Goal: Task Accomplishment & Management: Use online tool/utility

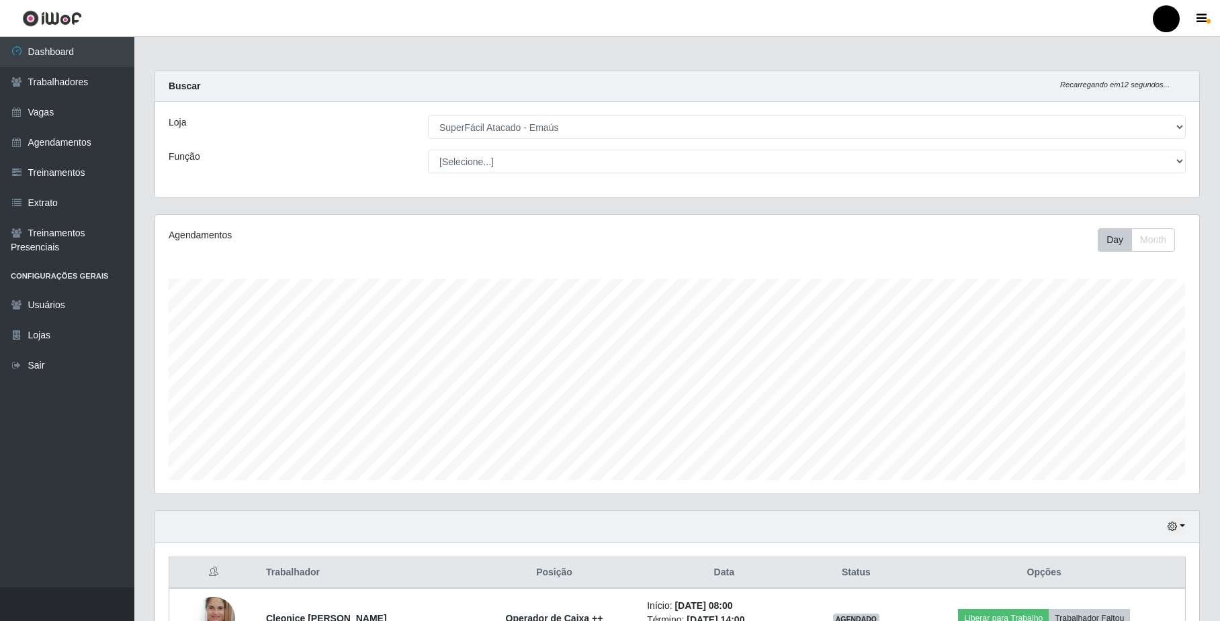
select select "407"
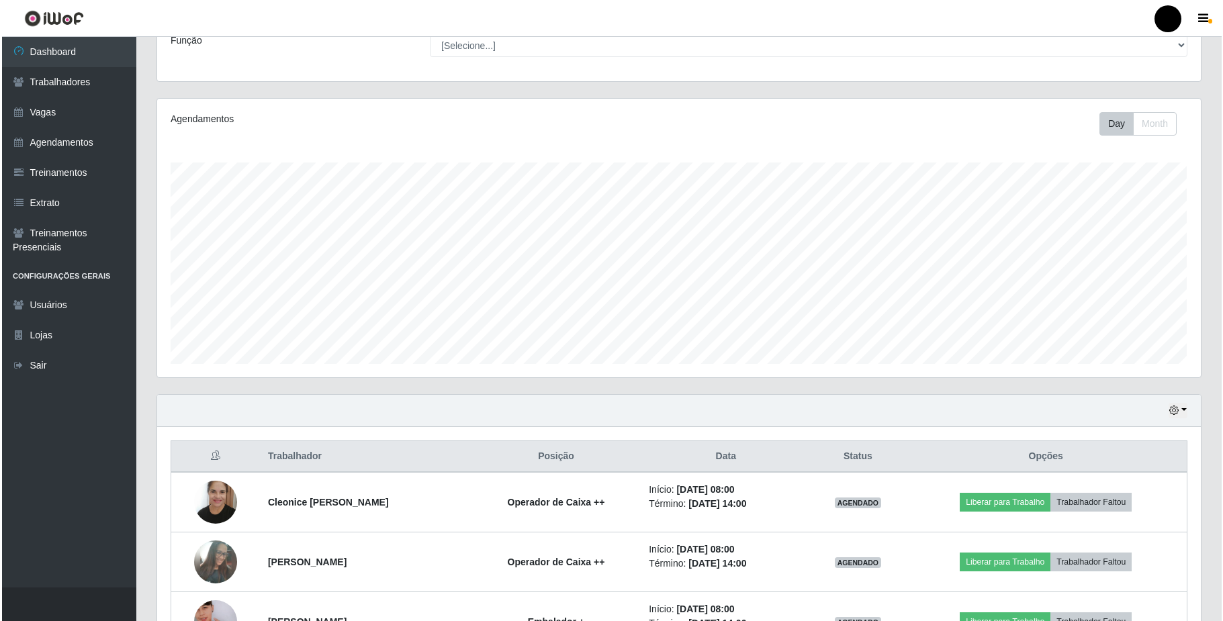
scroll to position [269, 0]
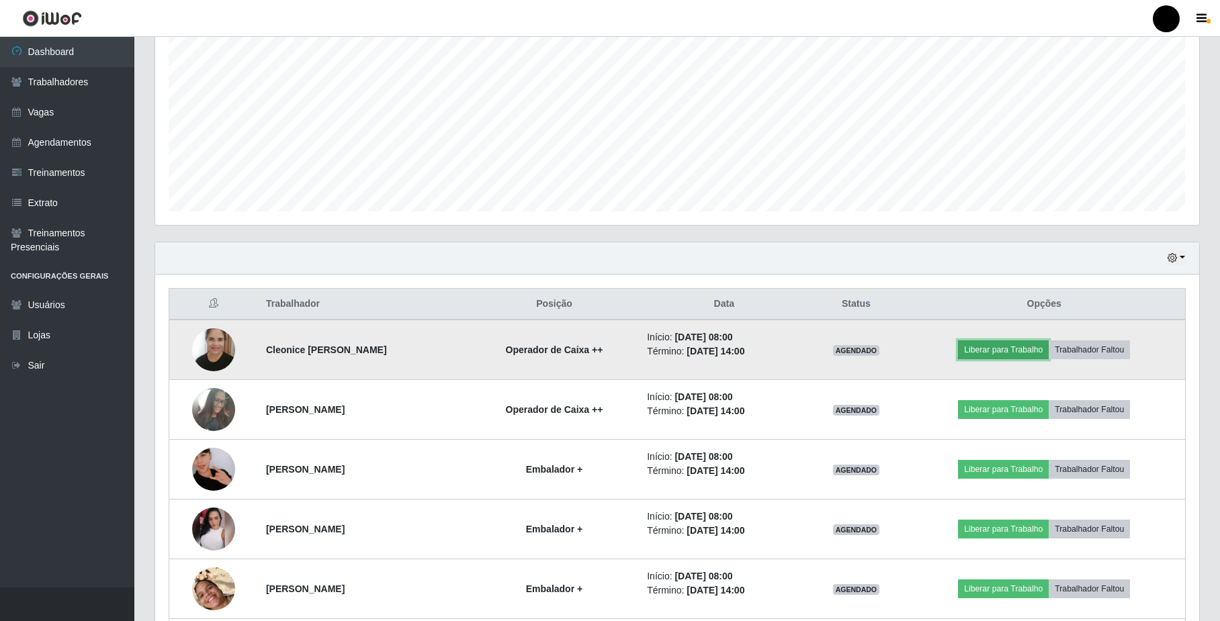
click at [997, 353] on button "Liberar para Trabalho" at bounding box center [1003, 350] width 91 height 19
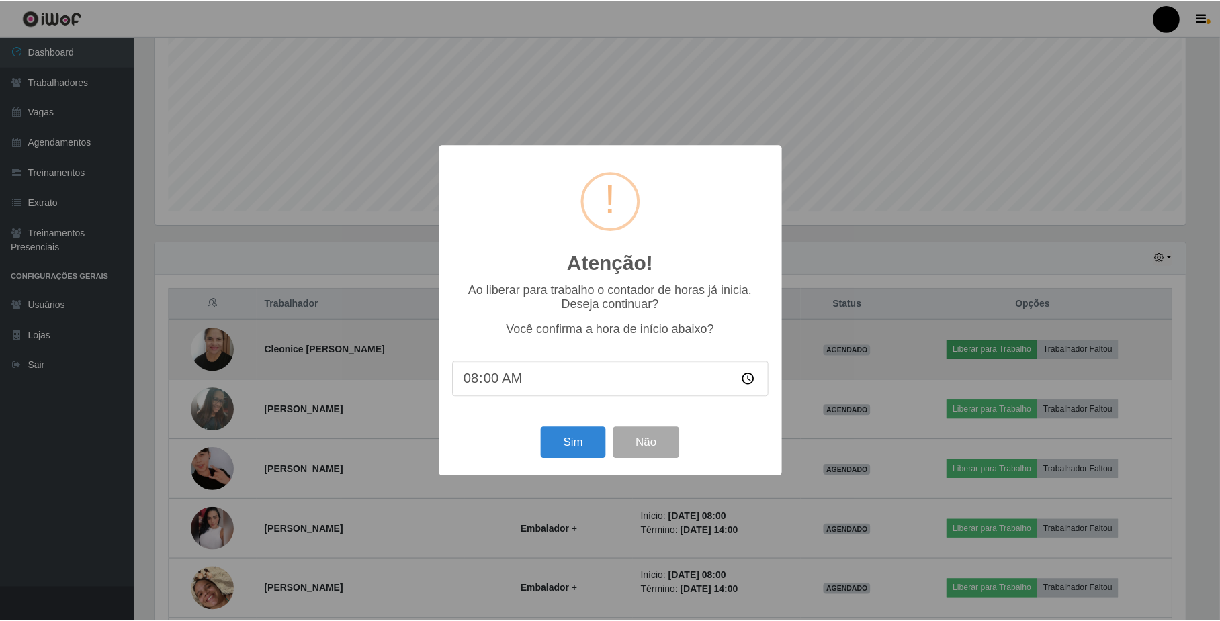
scroll to position [279, 1033]
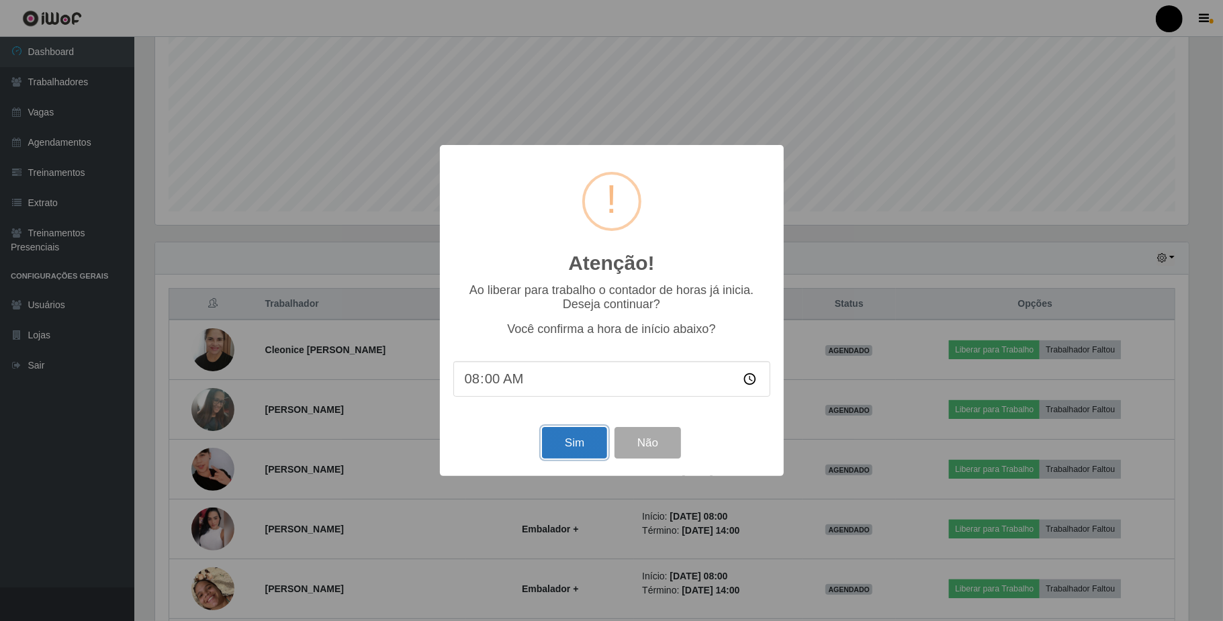
click at [581, 449] on button "Sim" at bounding box center [574, 443] width 65 height 32
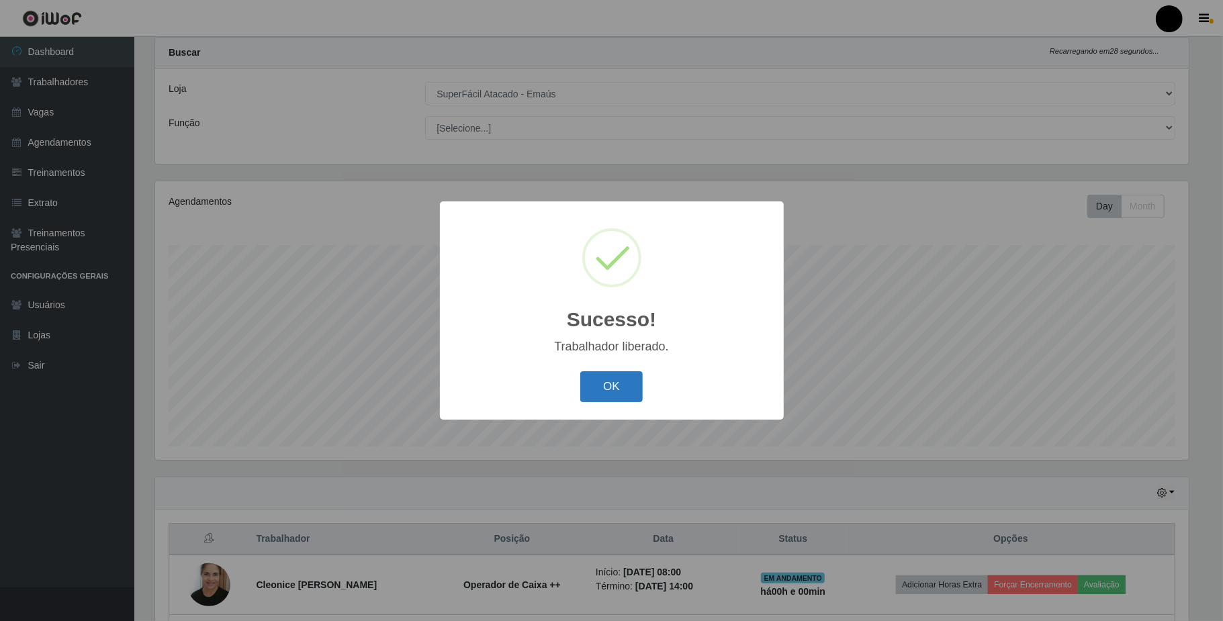
click at [619, 385] on button "OK" at bounding box center [611, 387] width 62 height 32
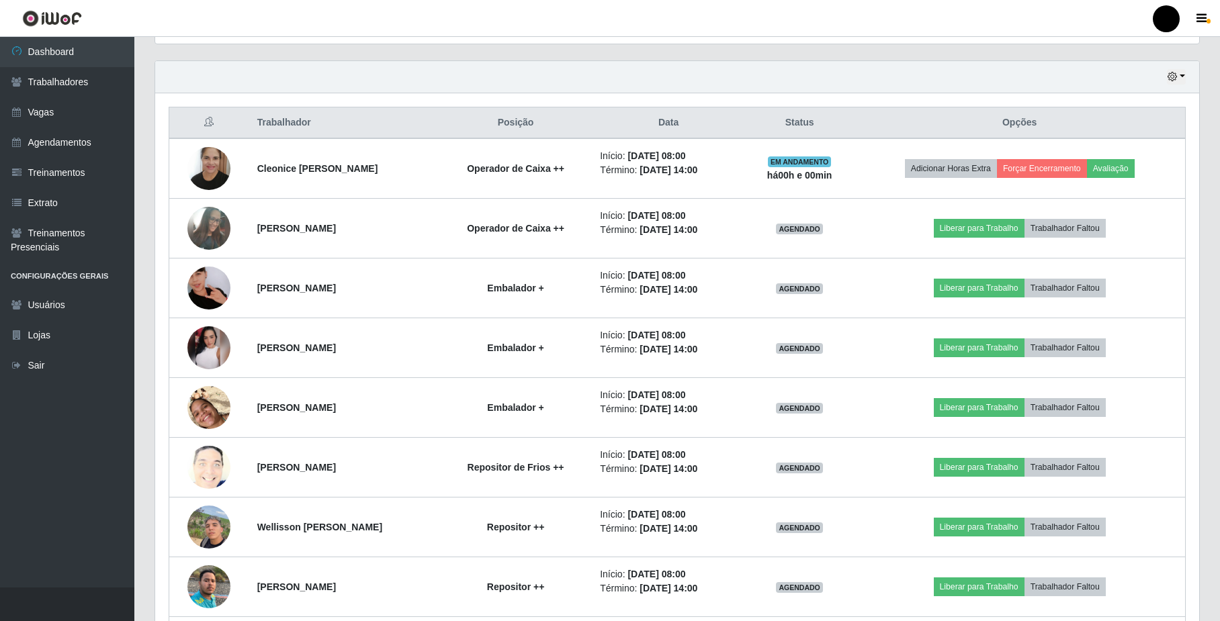
scroll to position [482, 0]
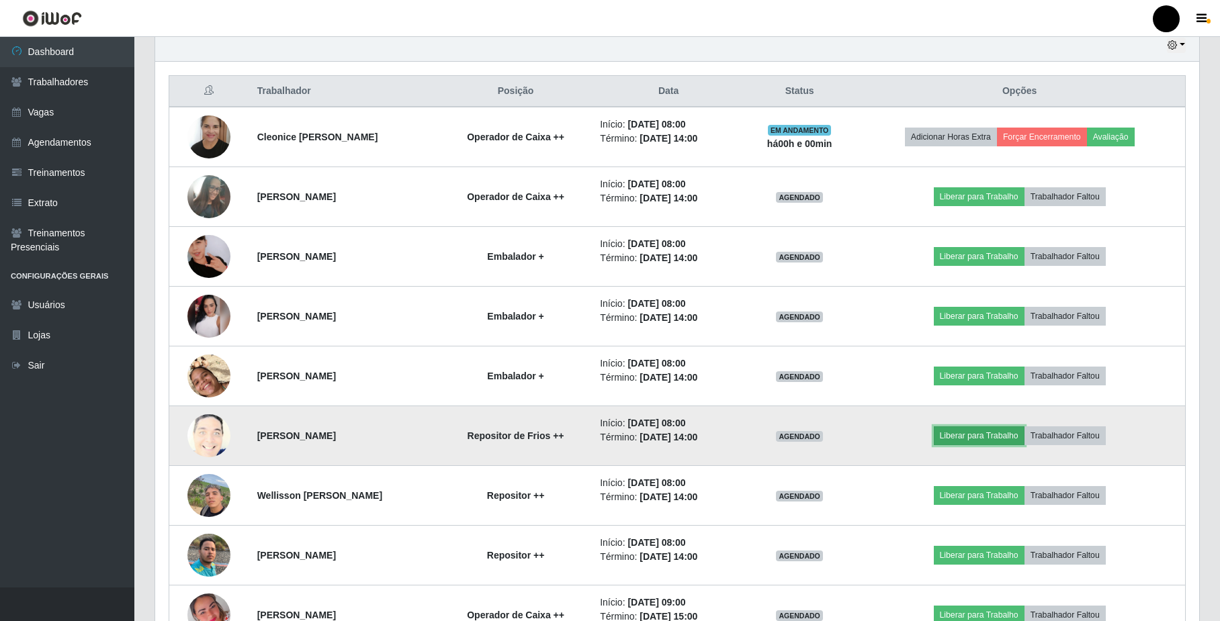
click at [961, 436] on button "Liberar para Trabalho" at bounding box center [979, 436] width 91 height 19
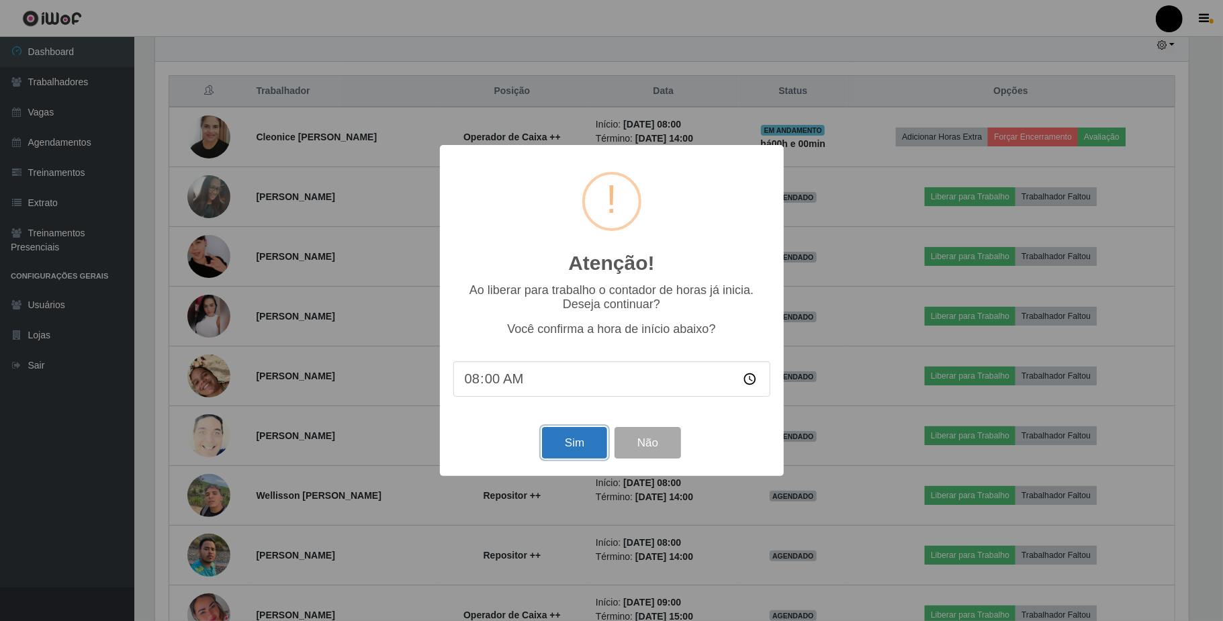
click at [584, 453] on button "Sim" at bounding box center [574, 443] width 65 height 32
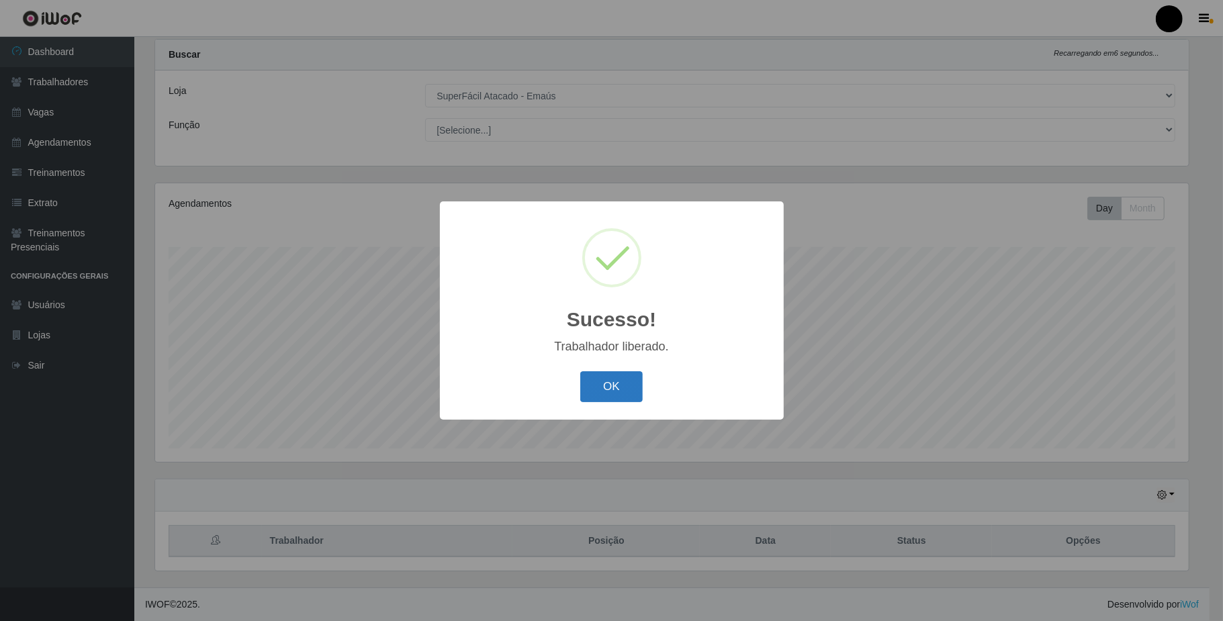
click at [602, 383] on button "OK" at bounding box center [611, 387] width 62 height 32
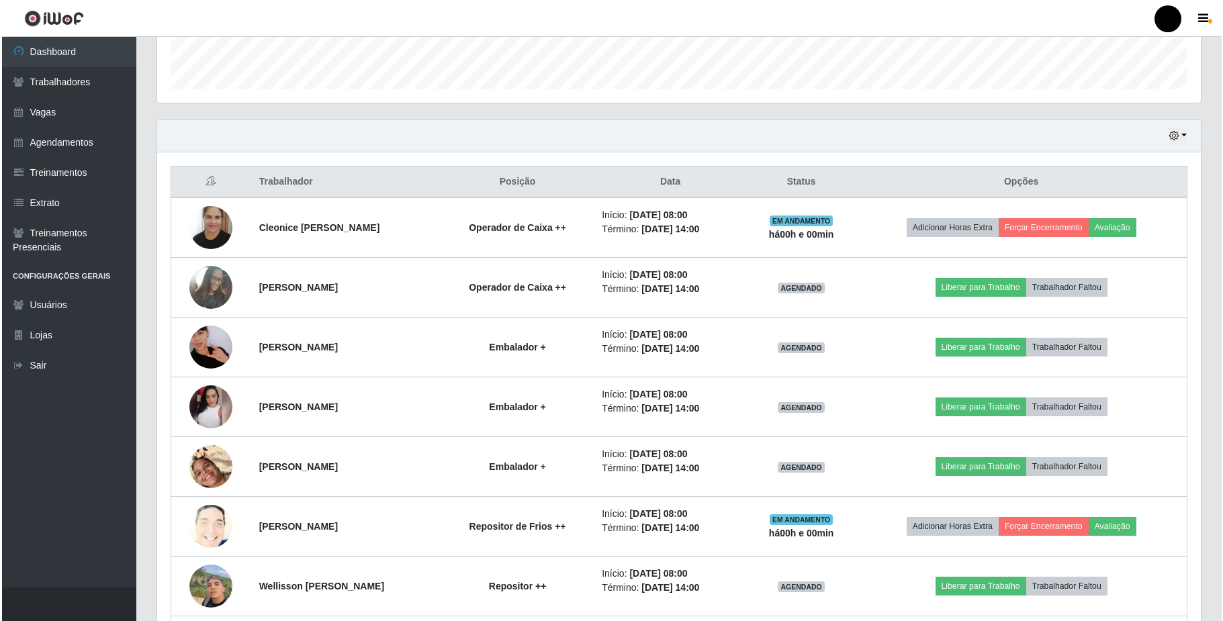
scroll to position [392, 0]
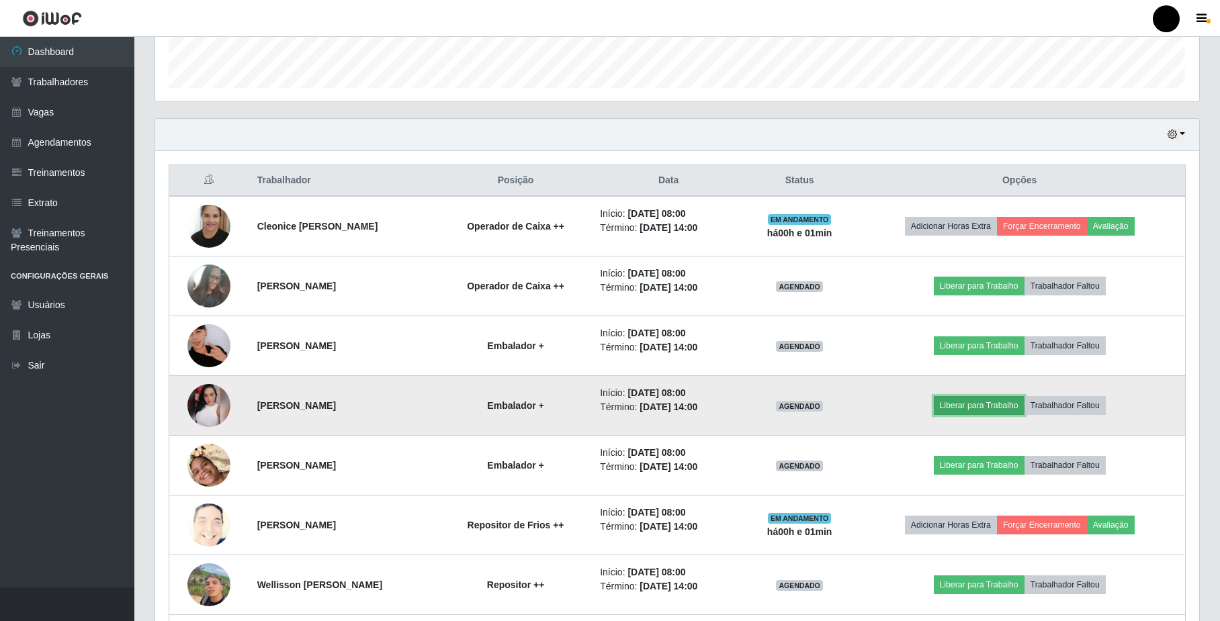
click at [983, 406] on button "Liberar para Trabalho" at bounding box center [979, 405] width 91 height 19
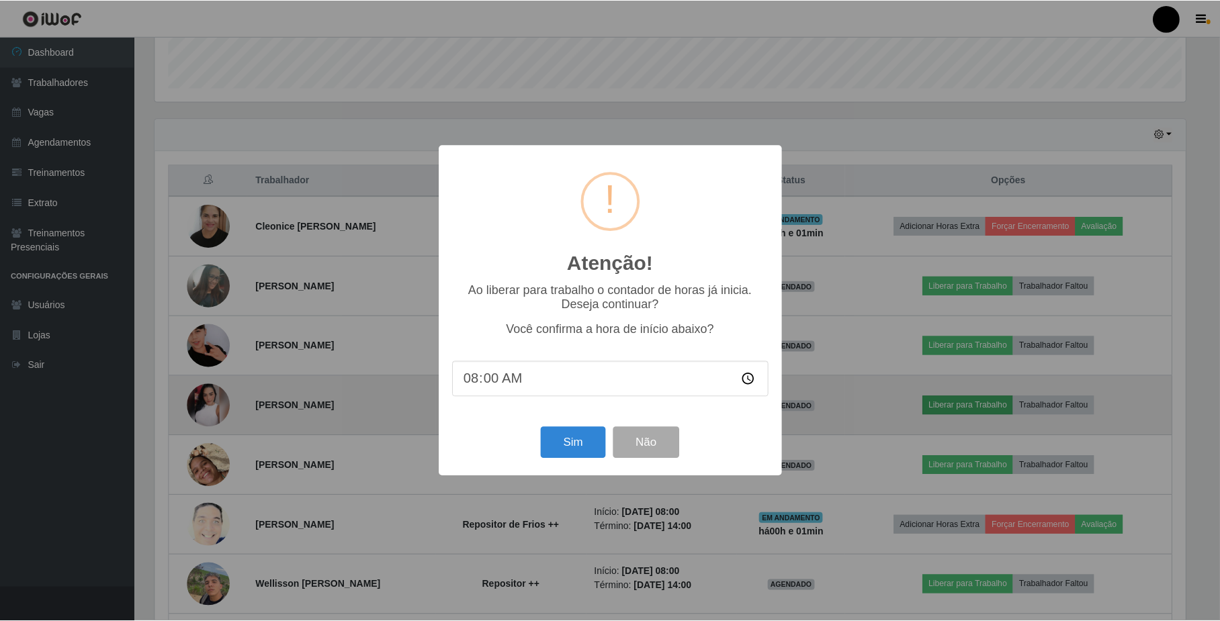
scroll to position [279, 1033]
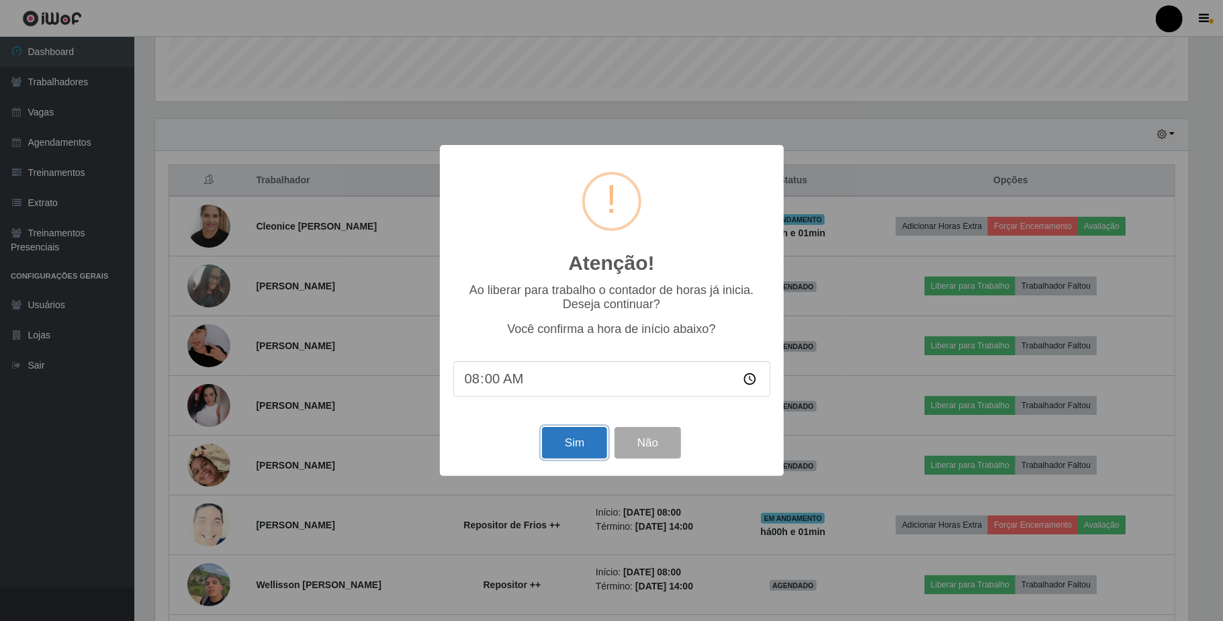
click at [568, 445] on button "Sim" at bounding box center [574, 443] width 65 height 32
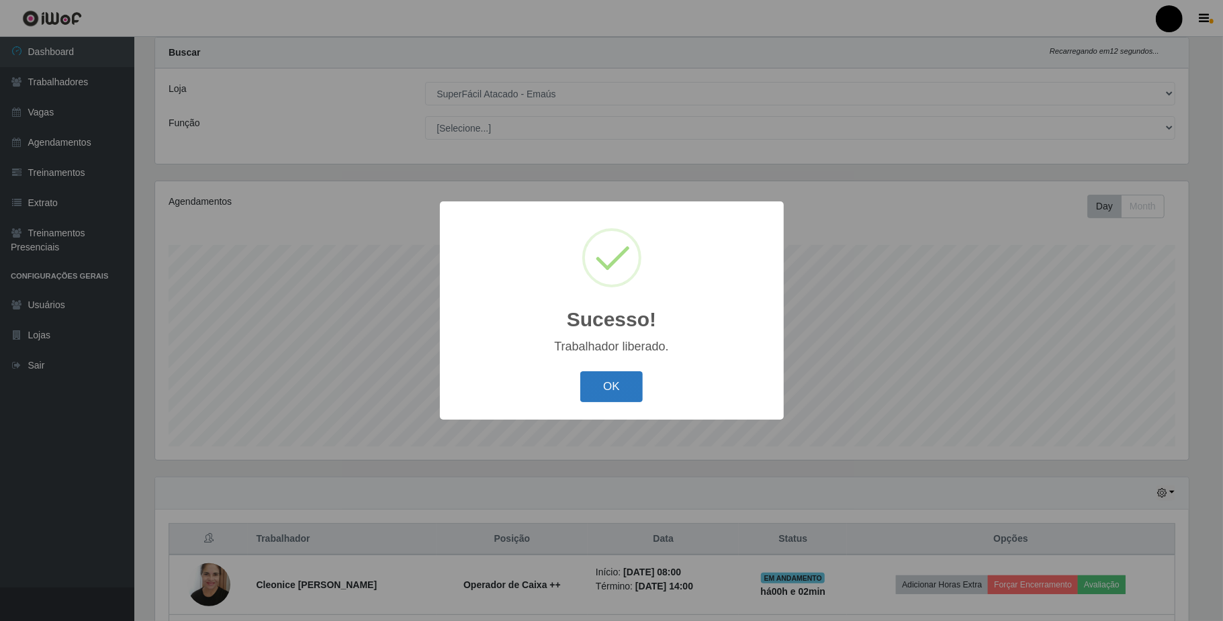
click at [613, 390] on button "OK" at bounding box center [611, 387] width 62 height 32
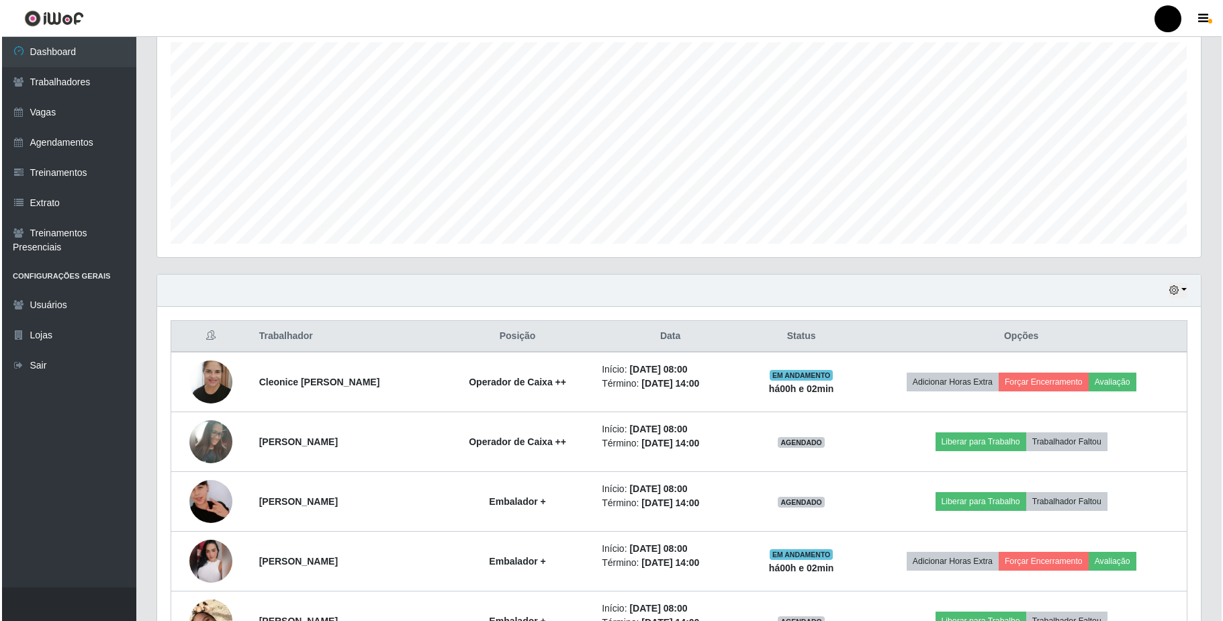
scroll to position [302, 0]
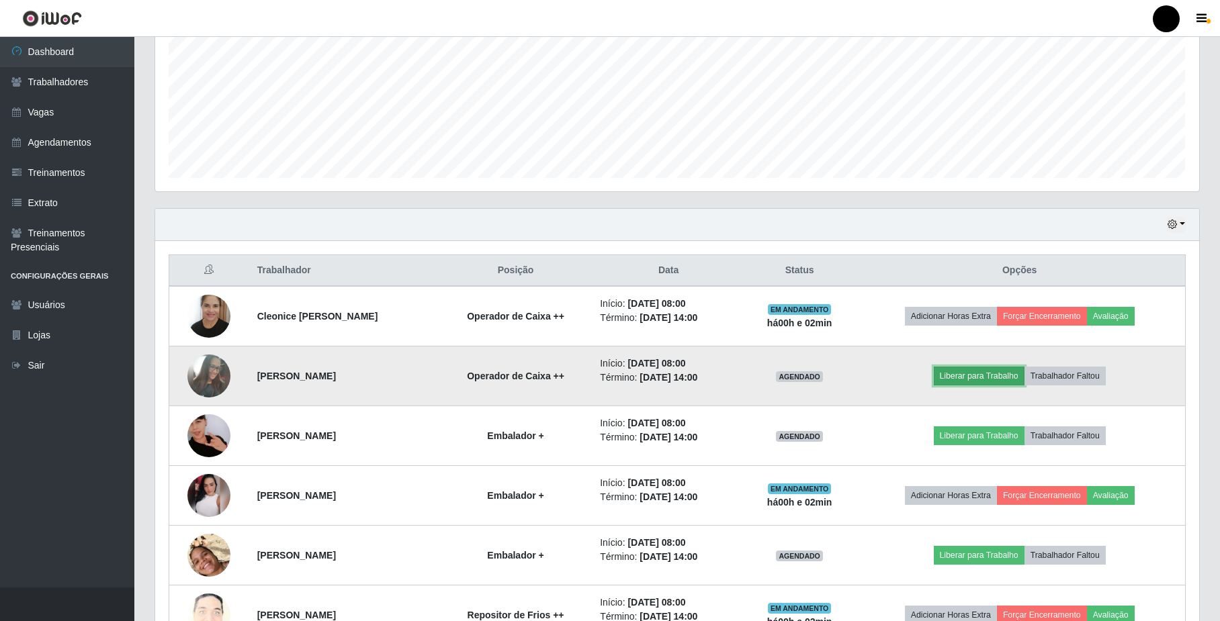
click at [979, 375] on button "Liberar para Trabalho" at bounding box center [979, 376] width 91 height 19
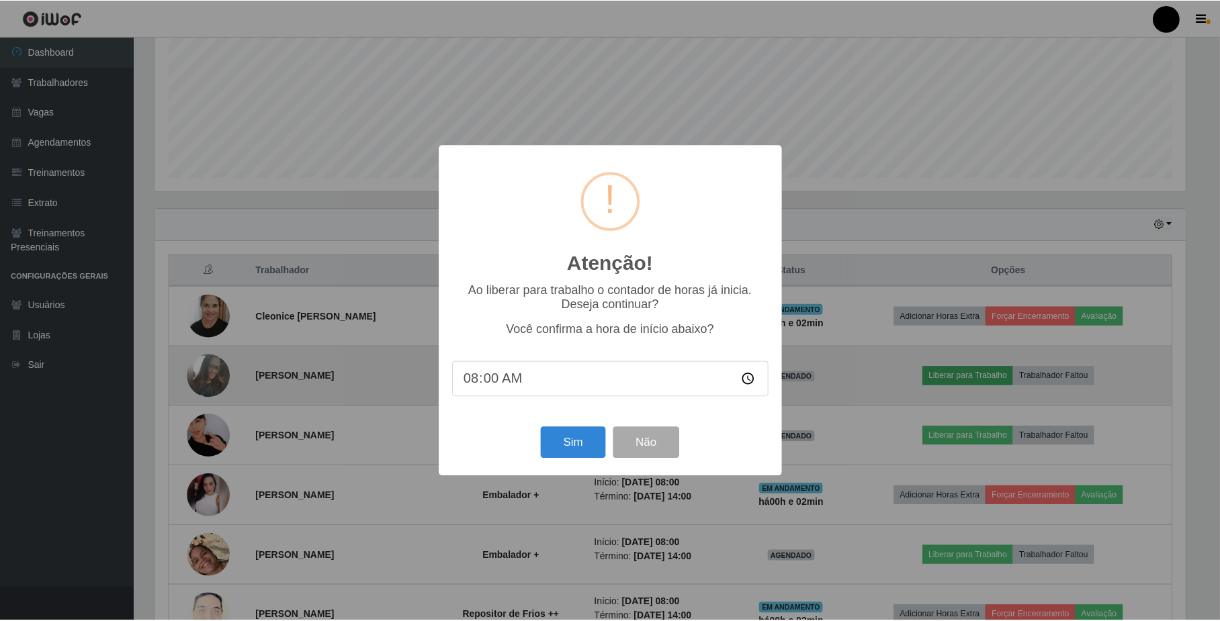
scroll to position [279, 1033]
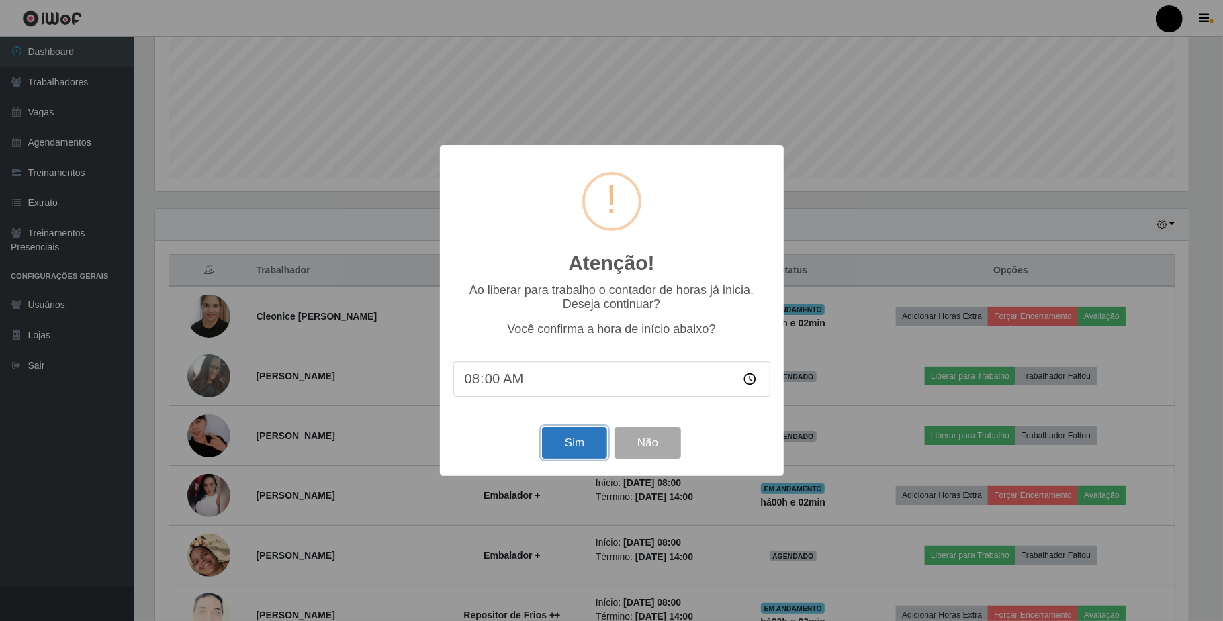
click at [564, 450] on button "Sim" at bounding box center [574, 443] width 65 height 32
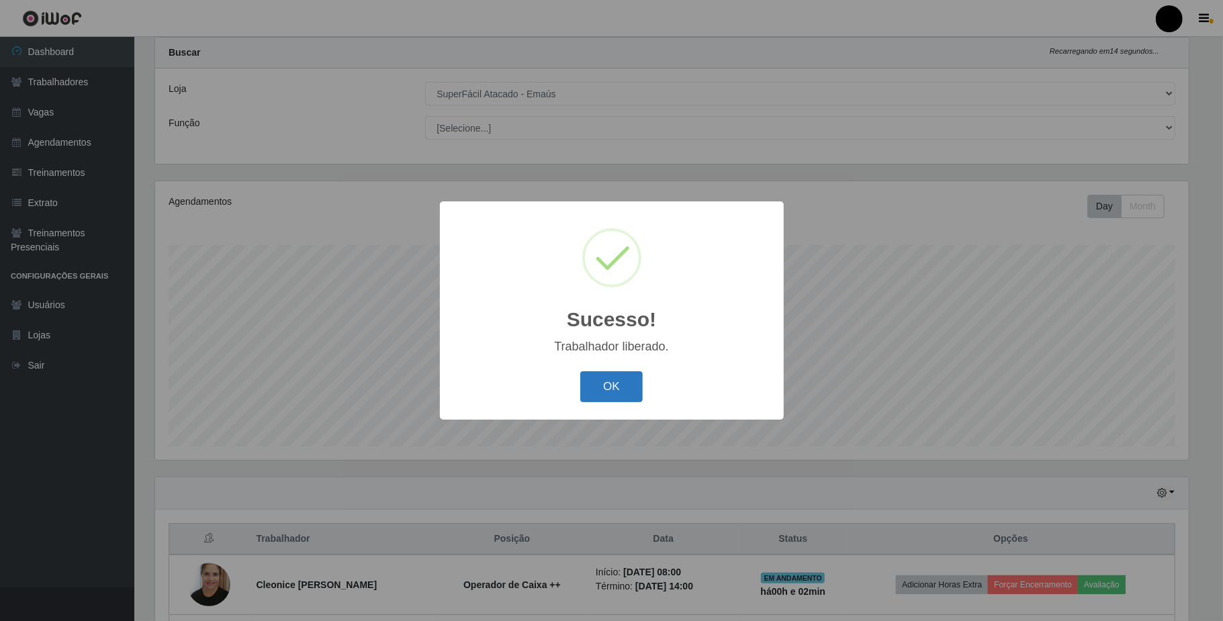
click at [613, 377] on button "OK" at bounding box center [611, 387] width 62 height 32
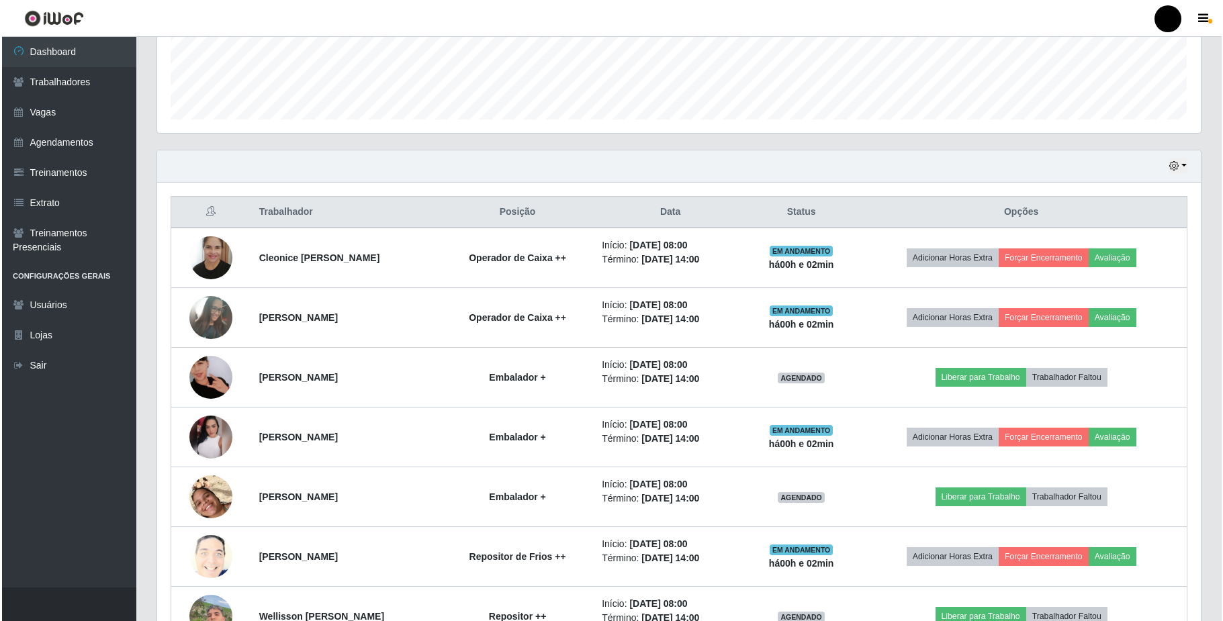
scroll to position [392, 0]
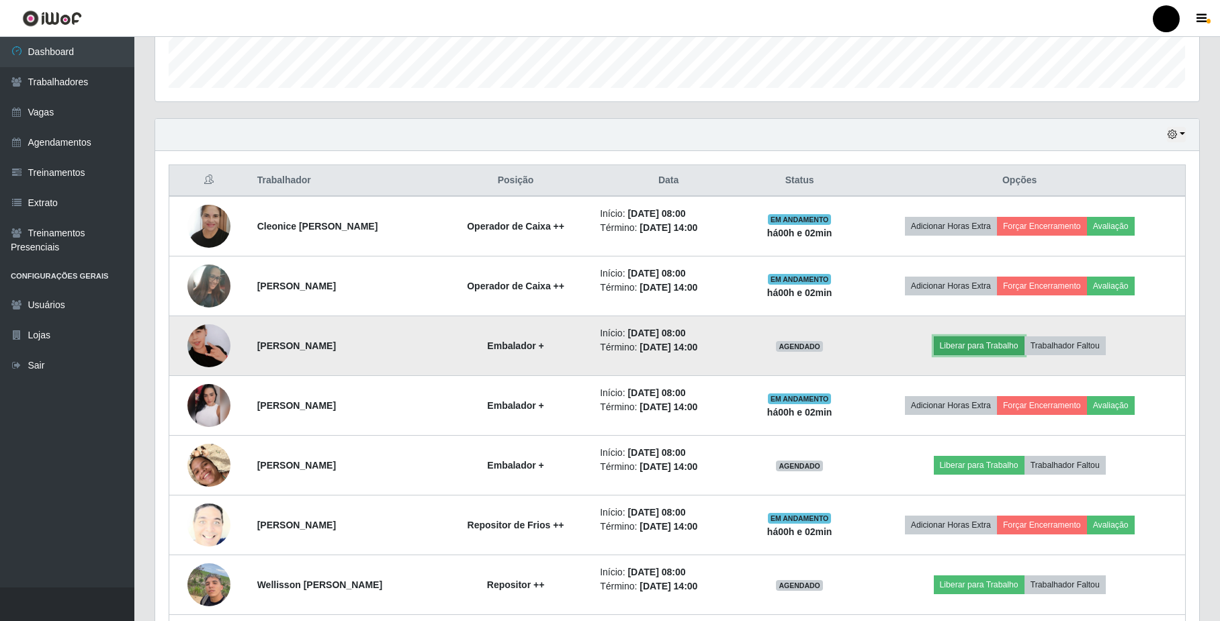
click at [971, 349] on button "Liberar para Trabalho" at bounding box center [979, 346] width 91 height 19
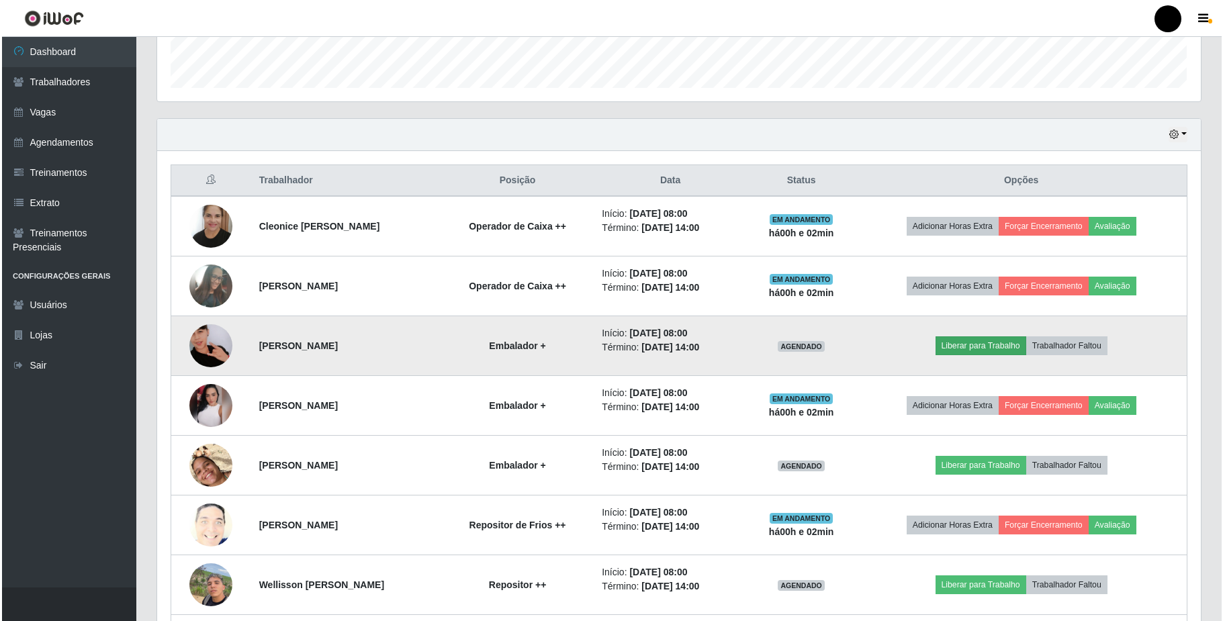
scroll to position [279, 1043]
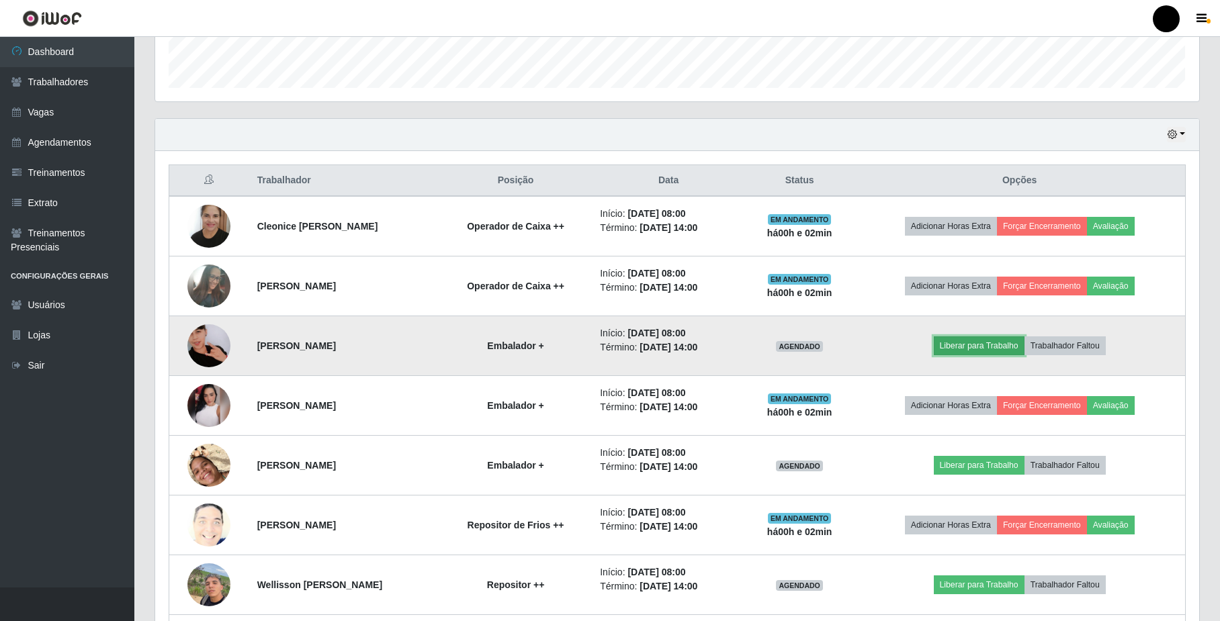
click at [971, 349] on button "Liberar para Trabalho" at bounding box center [979, 346] width 91 height 19
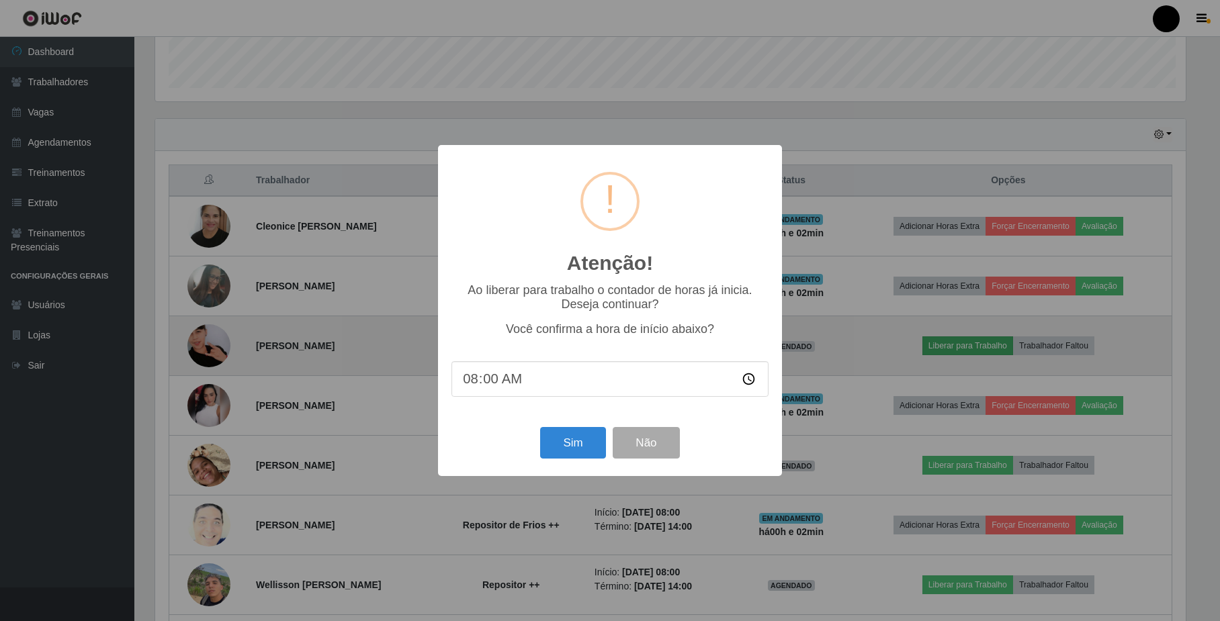
scroll to position [279, 1033]
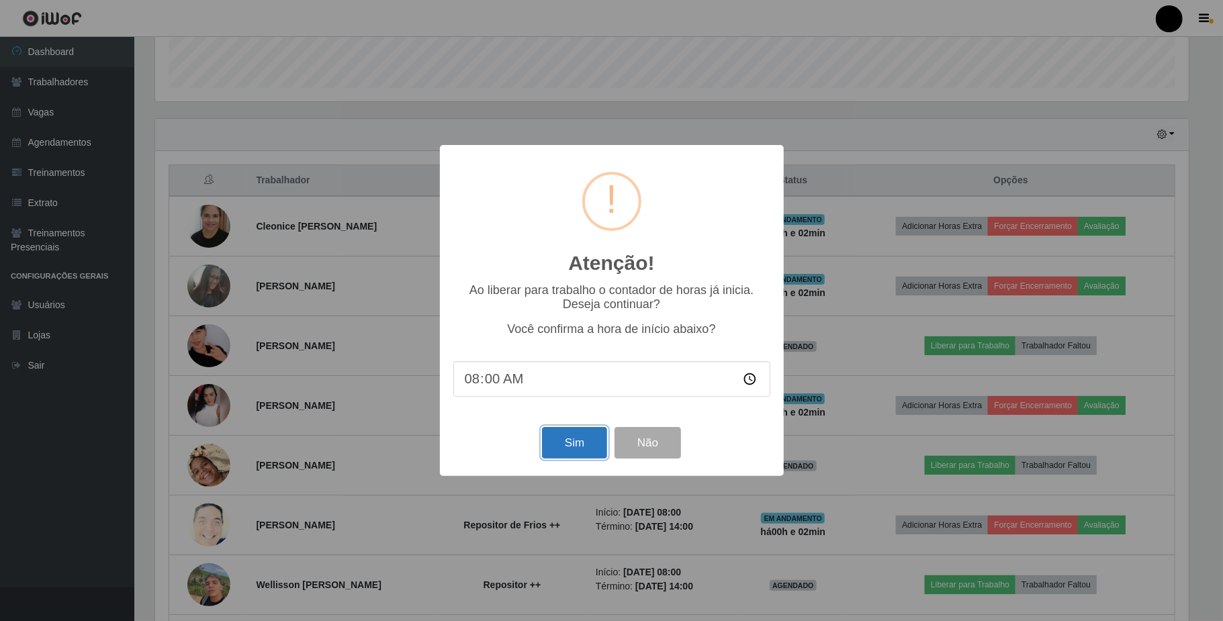
click at [563, 439] on button "Sim" at bounding box center [574, 443] width 65 height 32
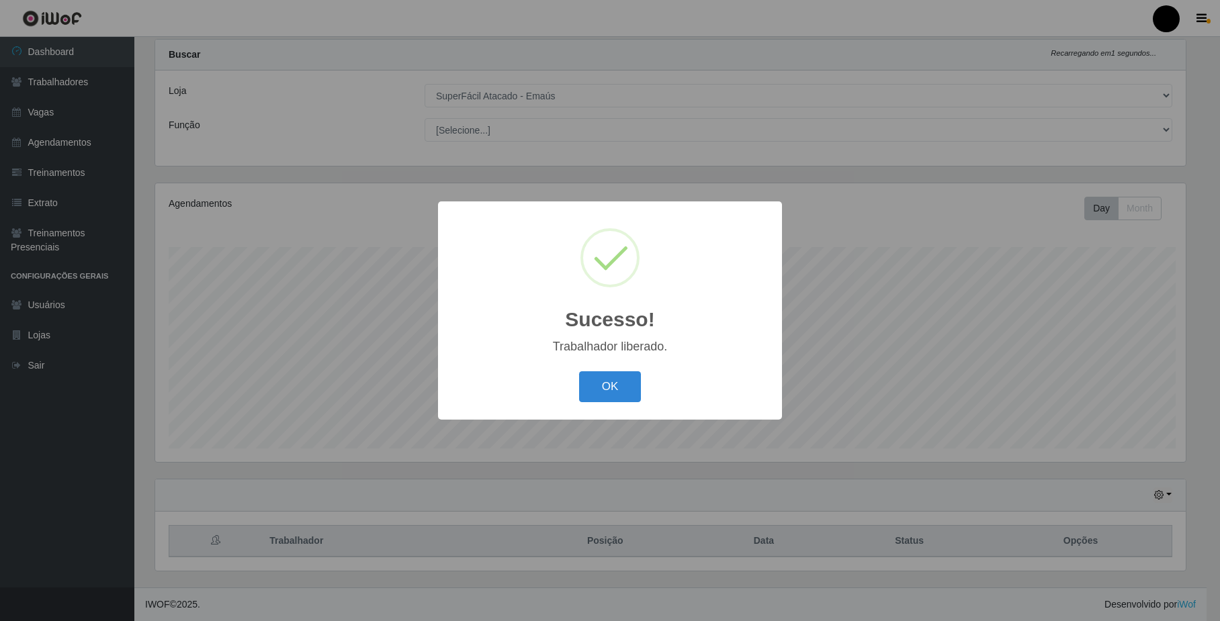
scroll to position [0, 0]
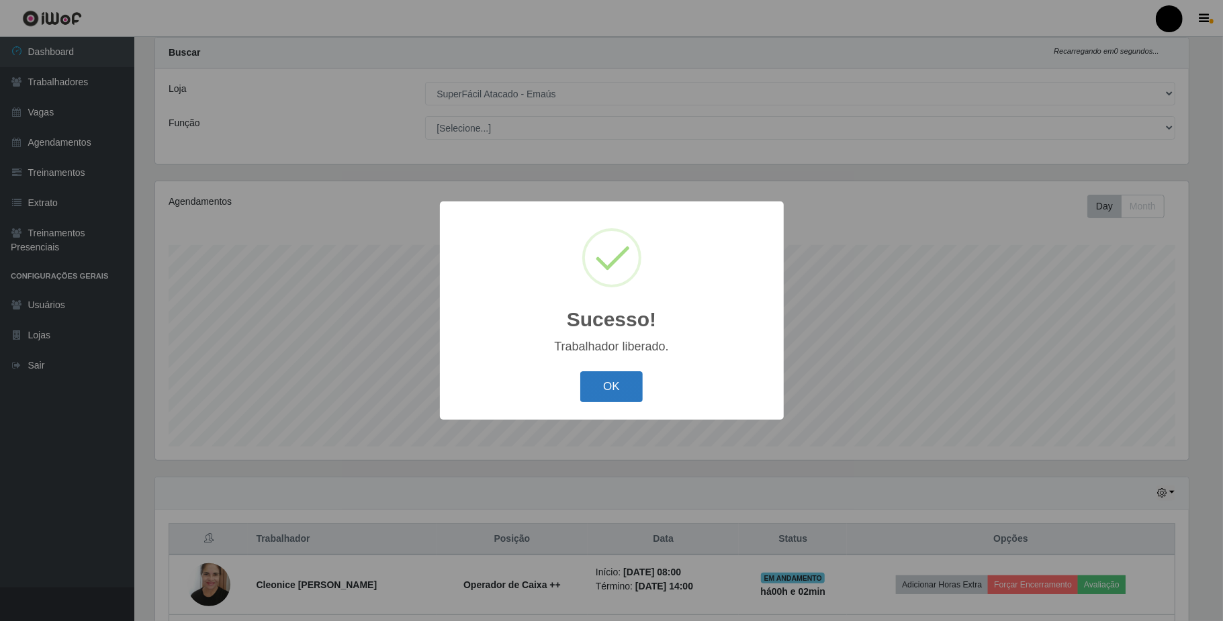
click at [614, 390] on button "OK" at bounding box center [611, 387] width 62 height 32
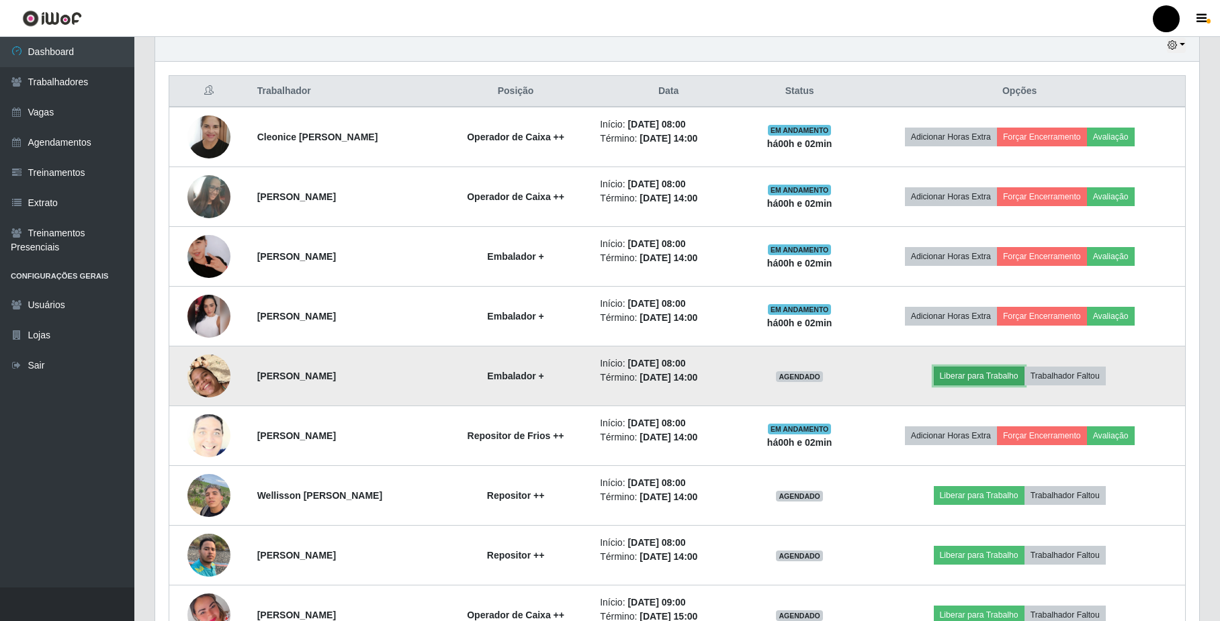
click at [973, 378] on button "Liberar para Trabalho" at bounding box center [979, 376] width 91 height 19
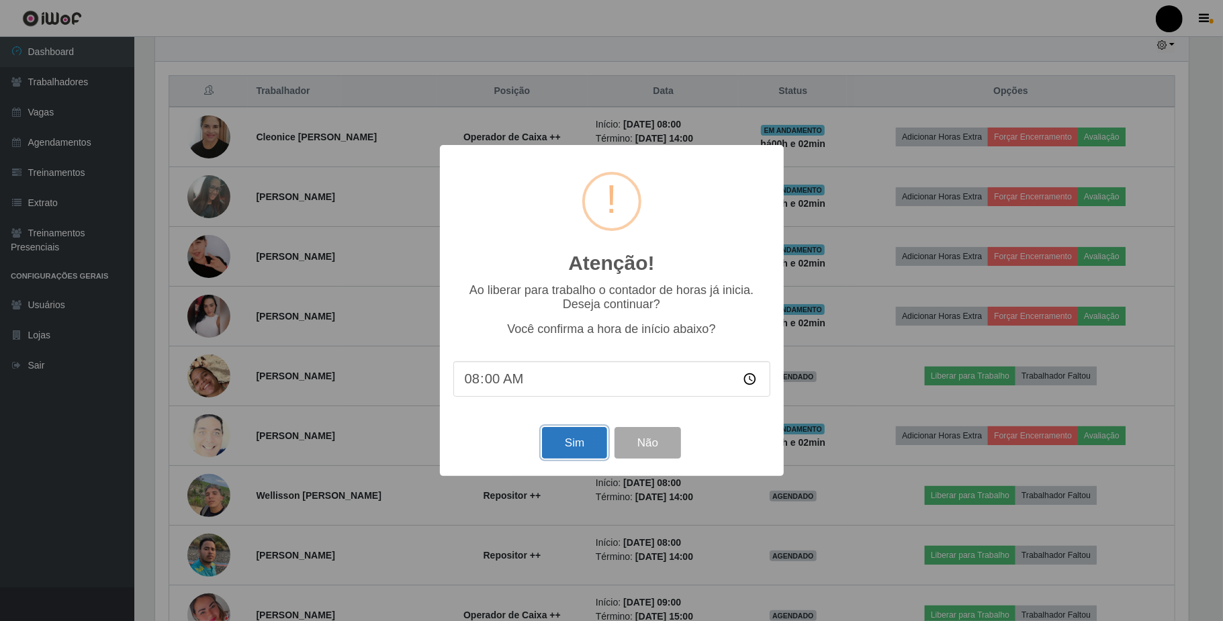
click at [543, 445] on button "Sim" at bounding box center [574, 443] width 65 height 32
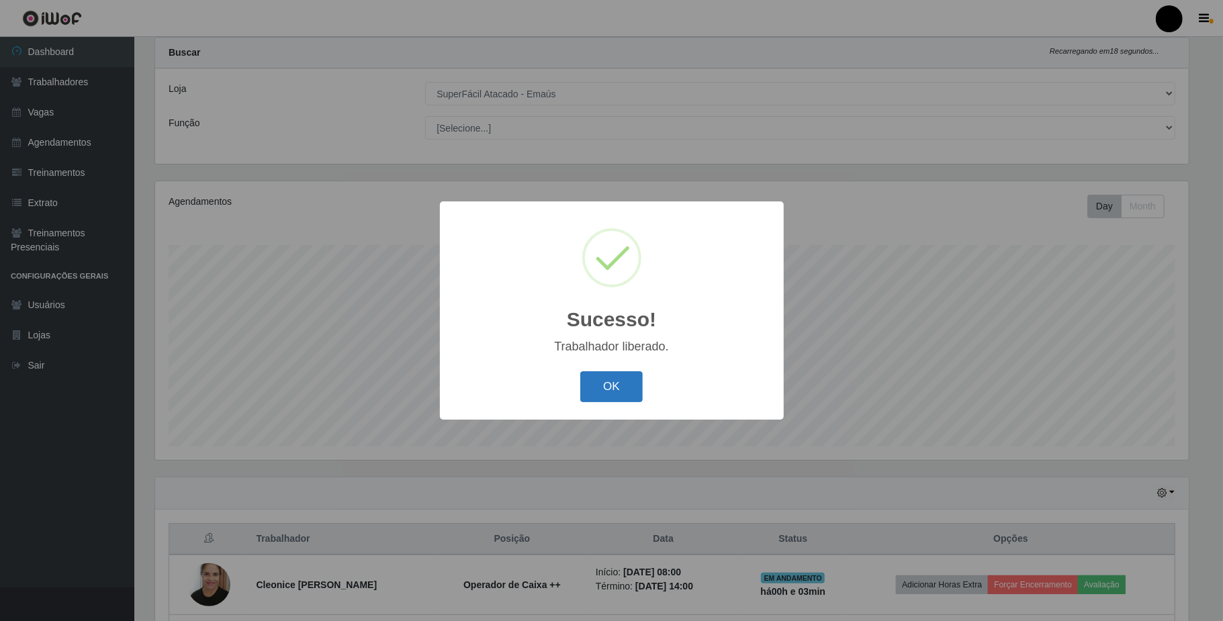
click at [615, 386] on button "OK" at bounding box center [611, 387] width 62 height 32
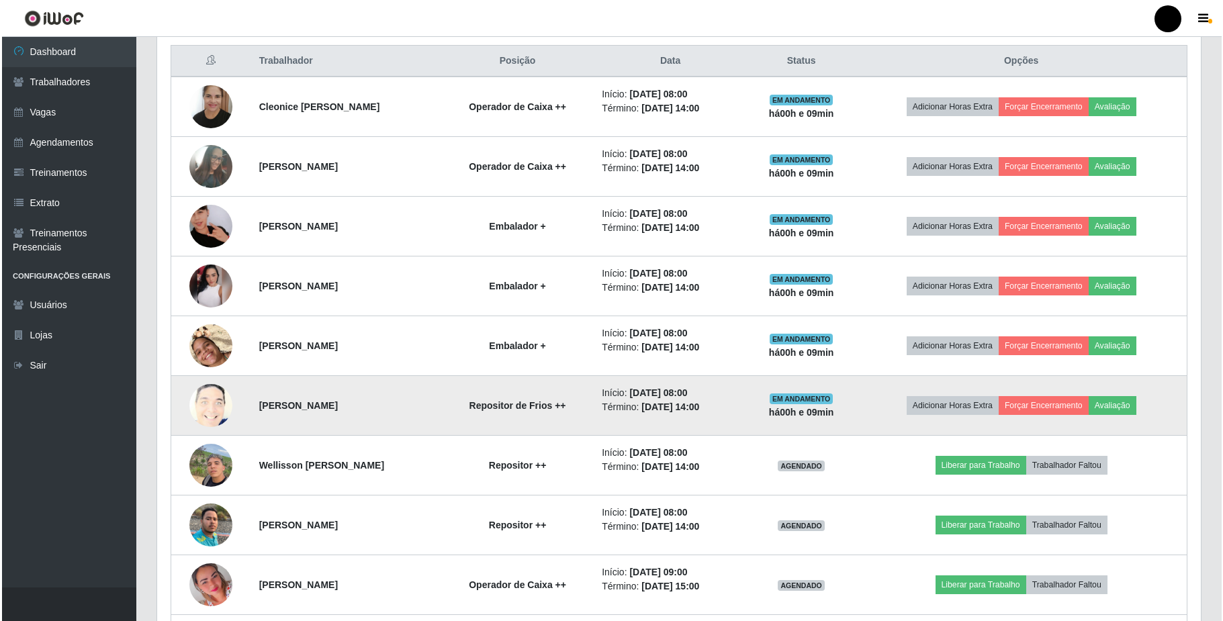
scroll to position [482, 0]
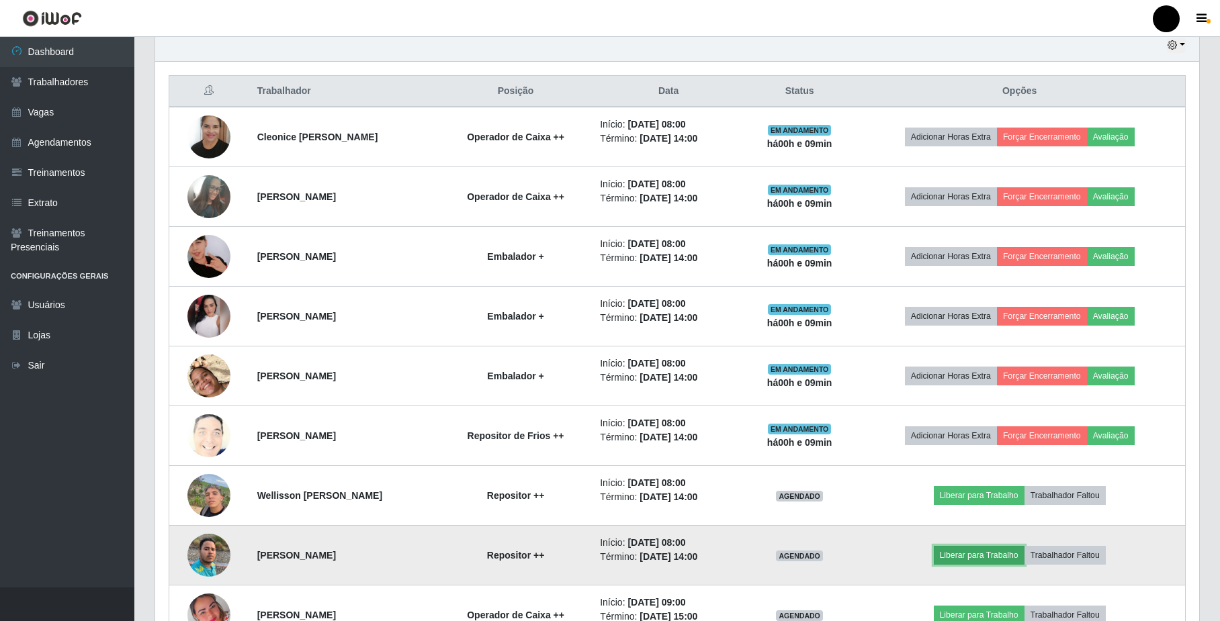
click at [968, 555] on button "Liberar para Trabalho" at bounding box center [979, 555] width 91 height 19
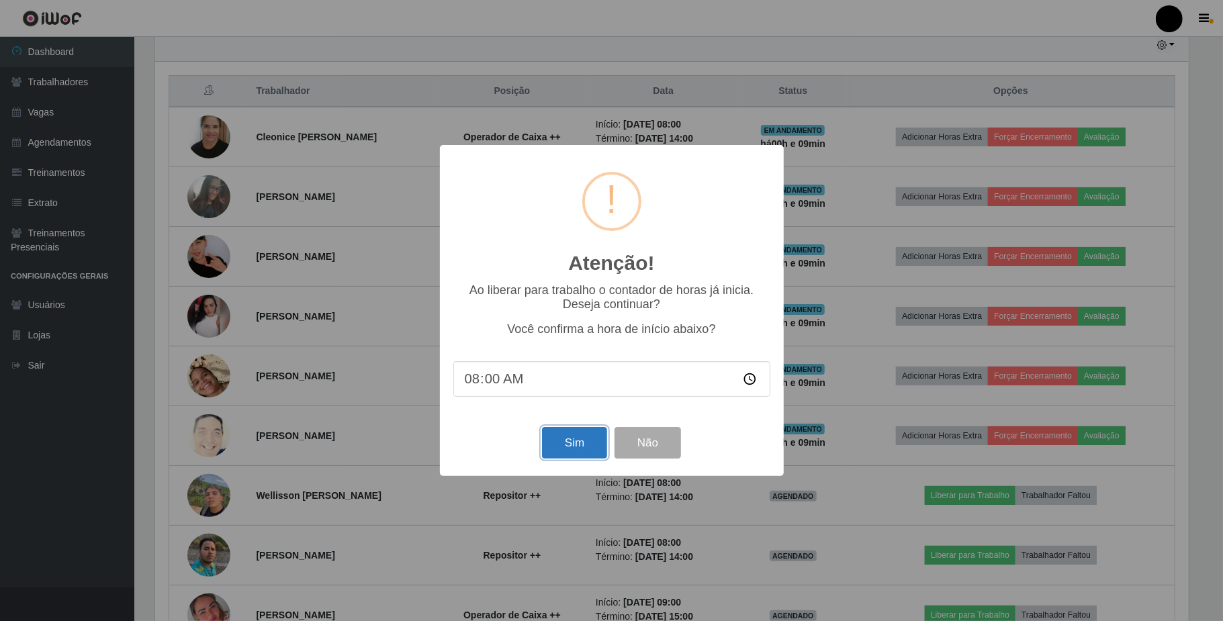
click at [560, 453] on button "Sim" at bounding box center [574, 443] width 65 height 32
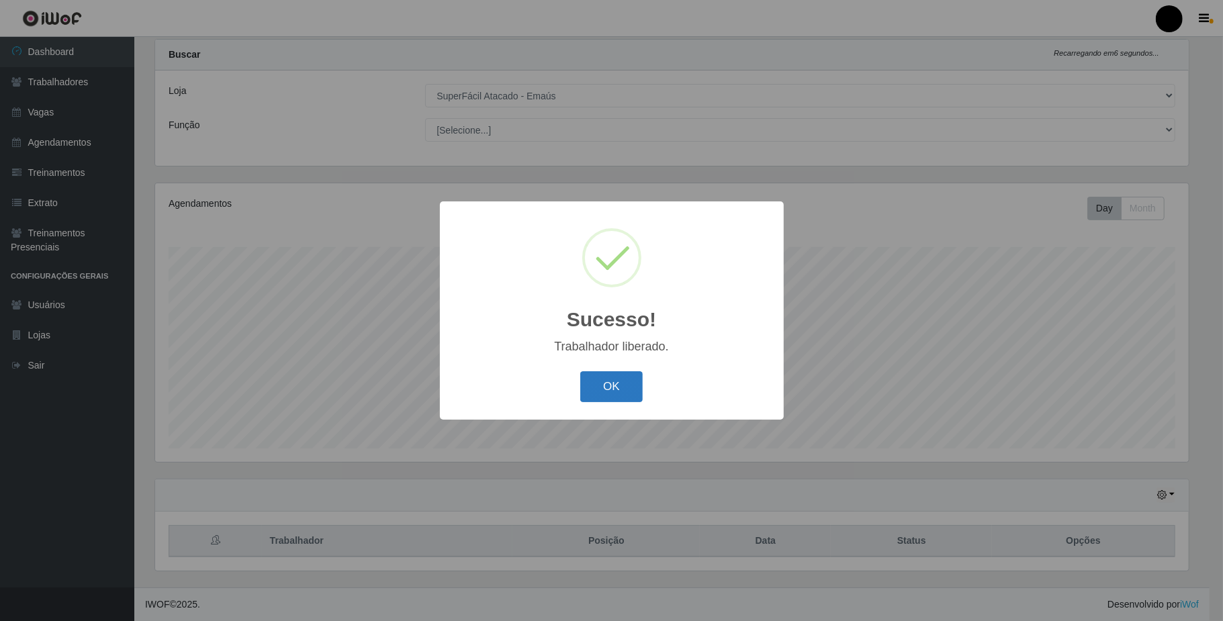
click at [602, 393] on button "OK" at bounding box center [611, 387] width 62 height 32
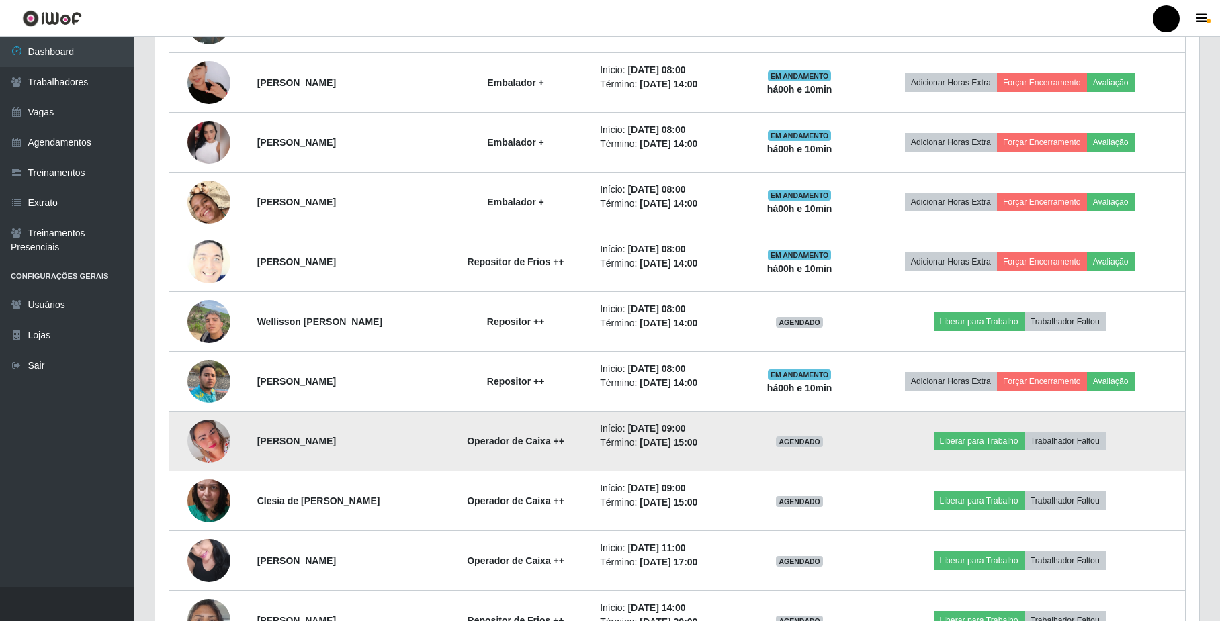
scroll to position [750, 0]
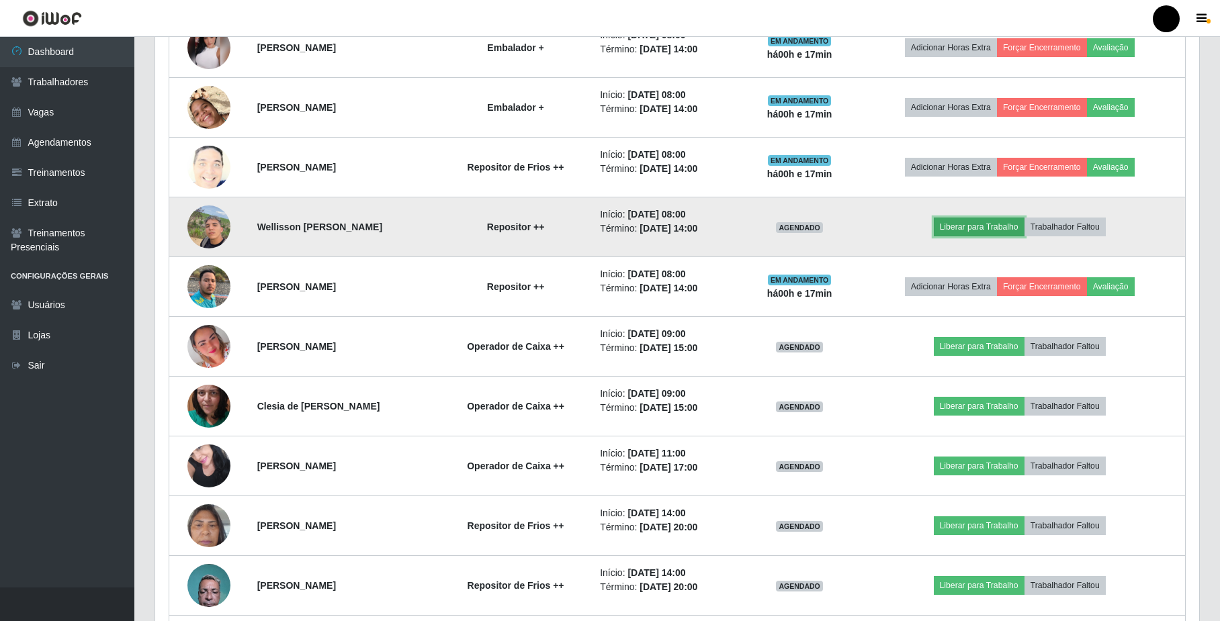
click at [978, 229] on button "Liberar para Trabalho" at bounding box center [979, 227] width 91 height 19
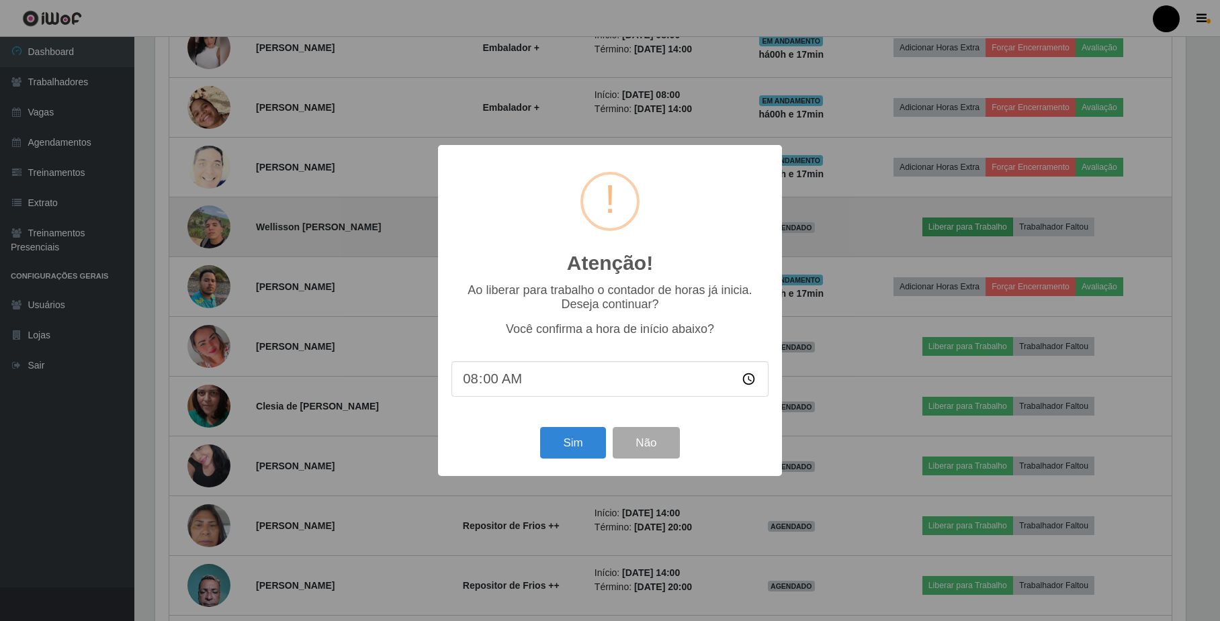
scroll to position [279, 1033]
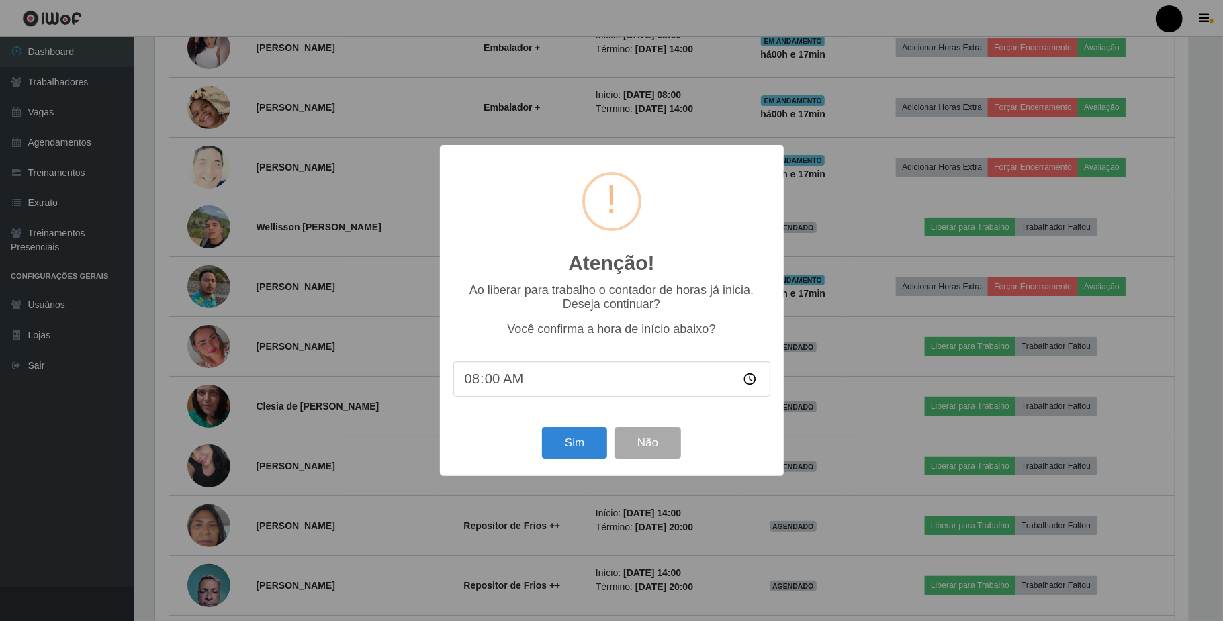
click at [748, 380] on input "08:00" at bounding box center [611, 379] width 317 height 36
type input "08:16"
click at [579, 443] on button "Sim" at bounding box center [574, 443] width 65 height 32
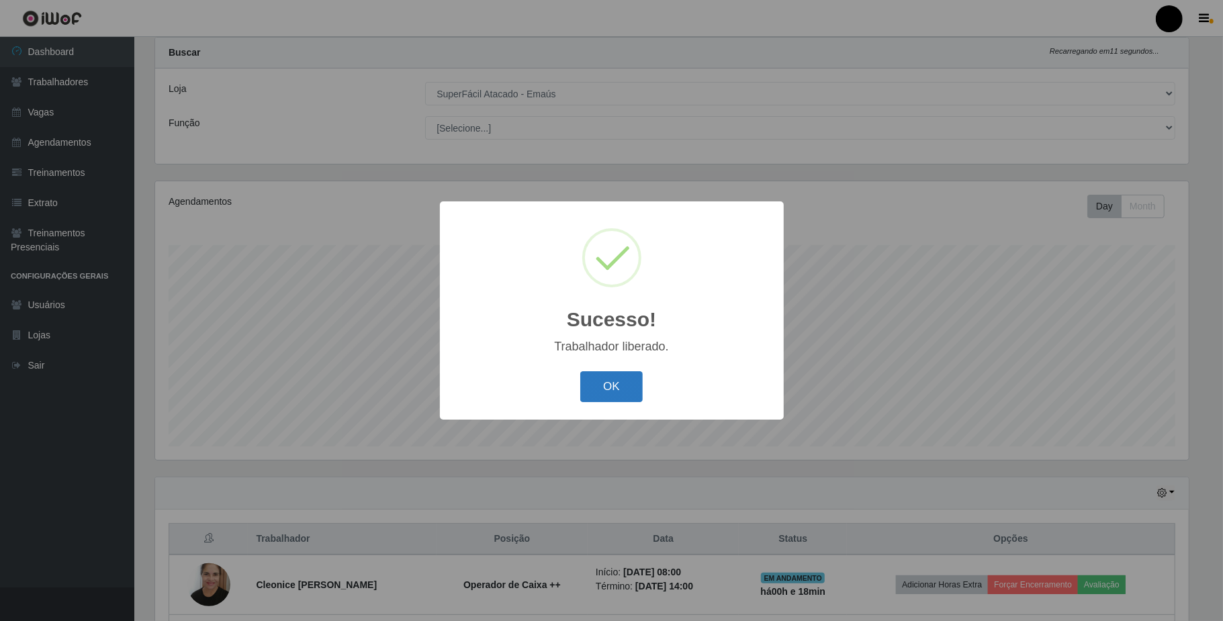
click at [606, 388] on button "OK" at bounding box center [611, 387] width 62 height 32
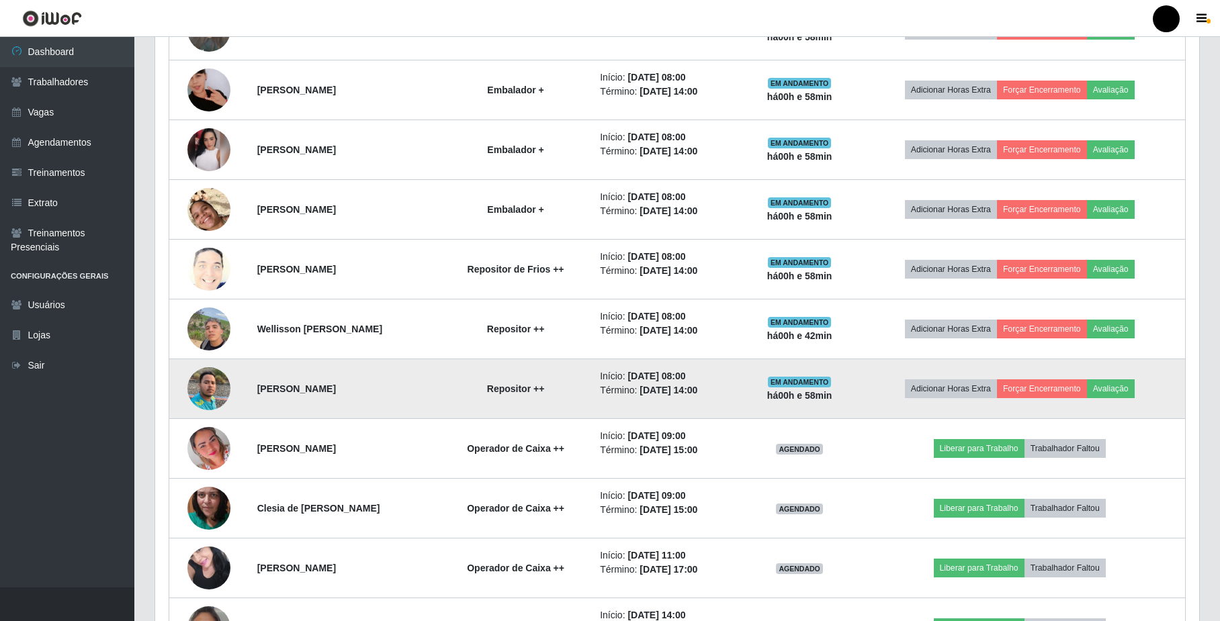
scroll to position [750, 0]
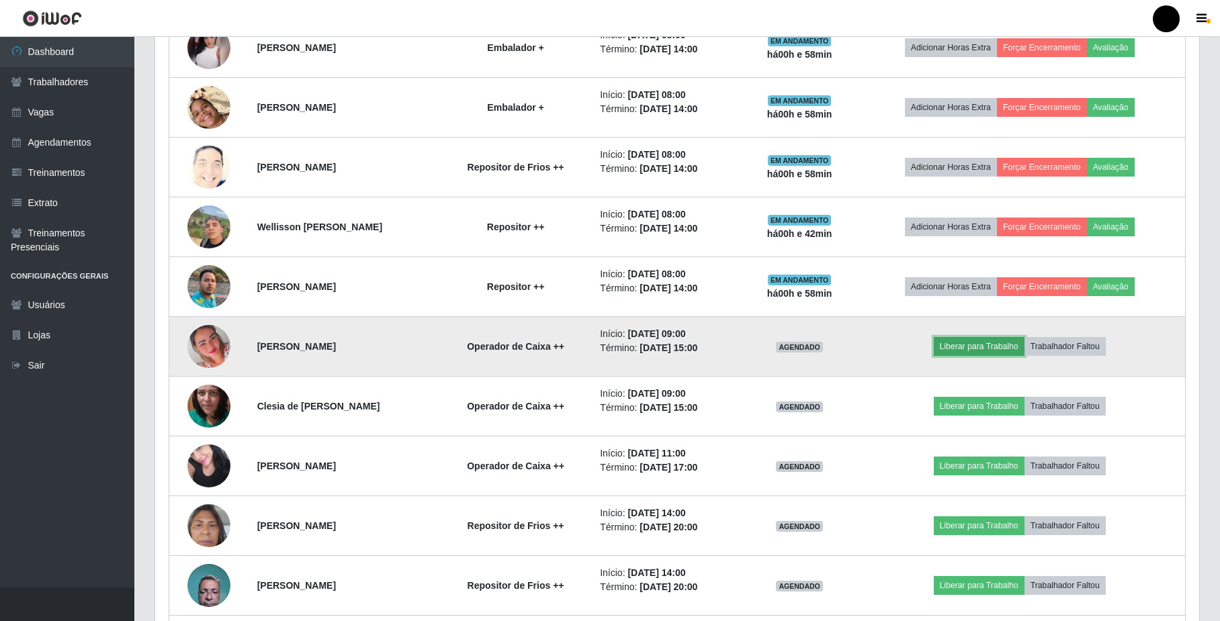
click at [970, 343] on button "Liberar para Trabalho" at bounding box center [979, 346] width 91 height 19
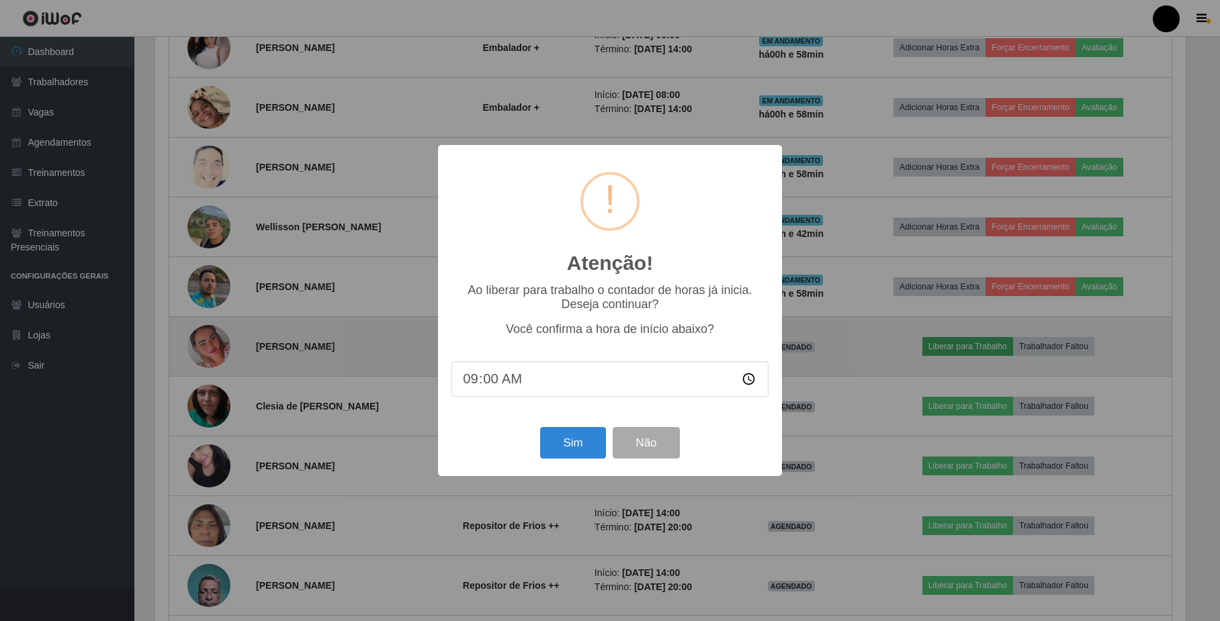
scroll to position [279, 1033]
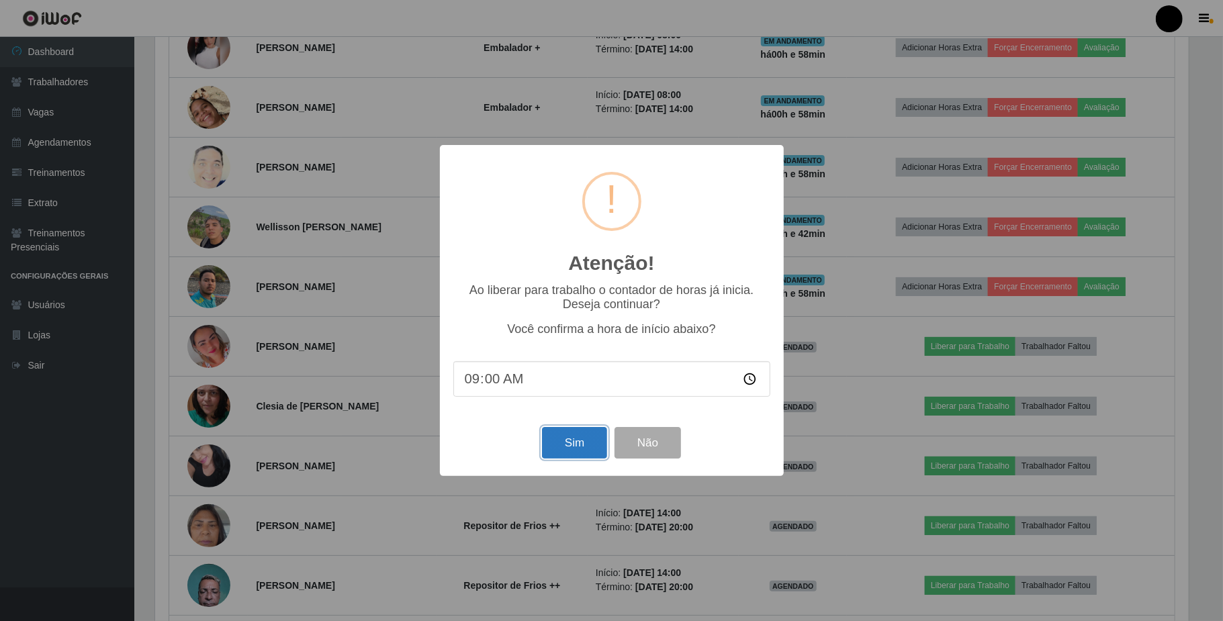
click at [560, 453] on button "Sim" at bounding box center [574, 443] width 65 height 32
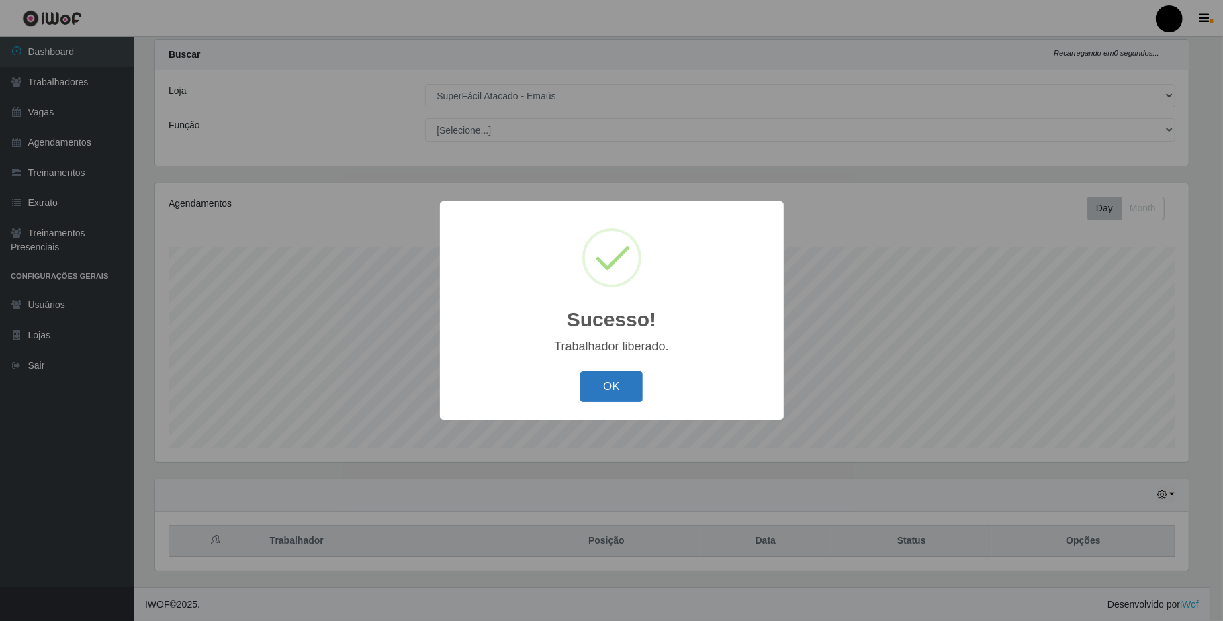
click at [640, 382] on button "OK" at bounding box center [611, 387] width 62 height 32
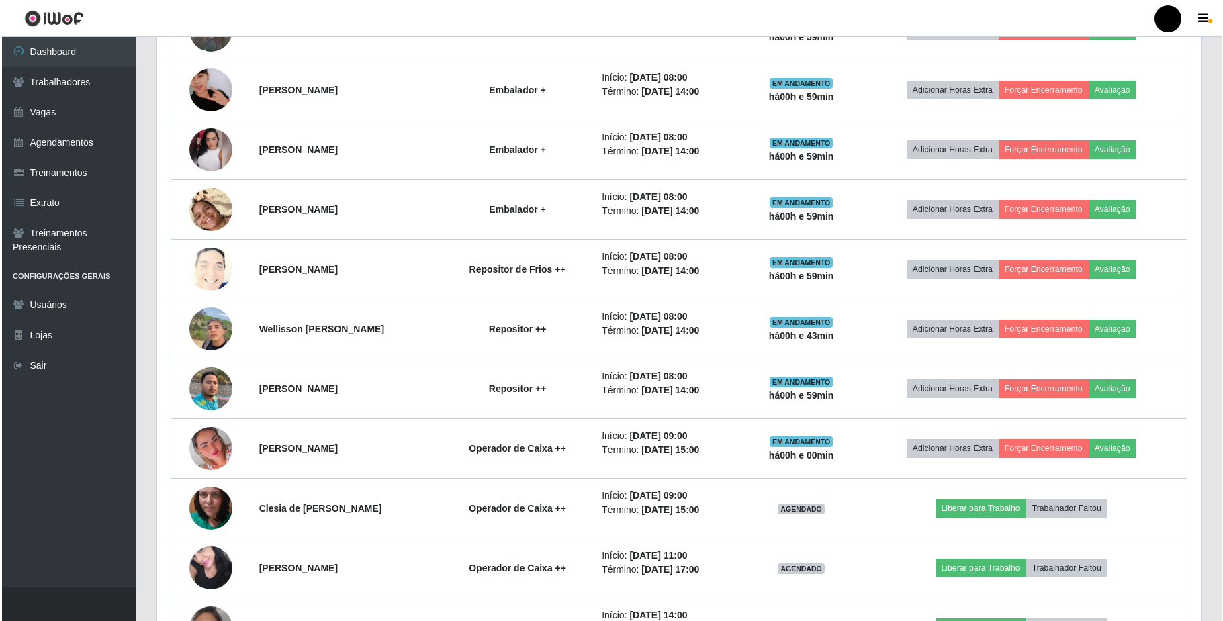
scroll to position [840, 0]
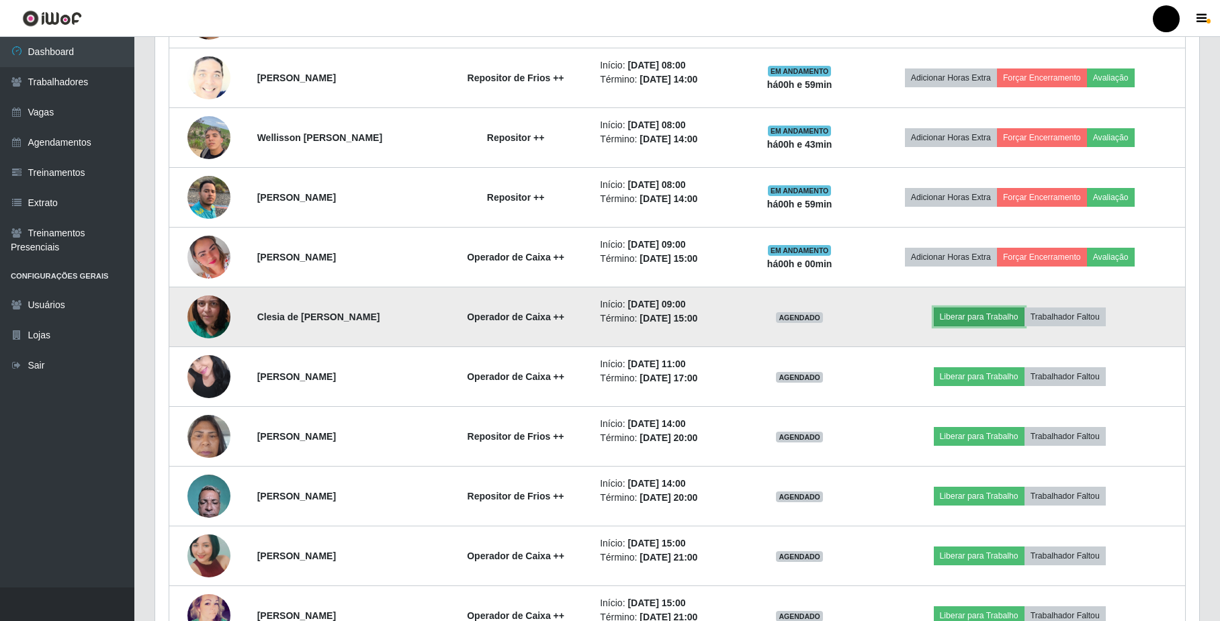
click at [959, 320] on button "Liberar para Trabalho" at bounding box center [979, 317] width 91 height 19
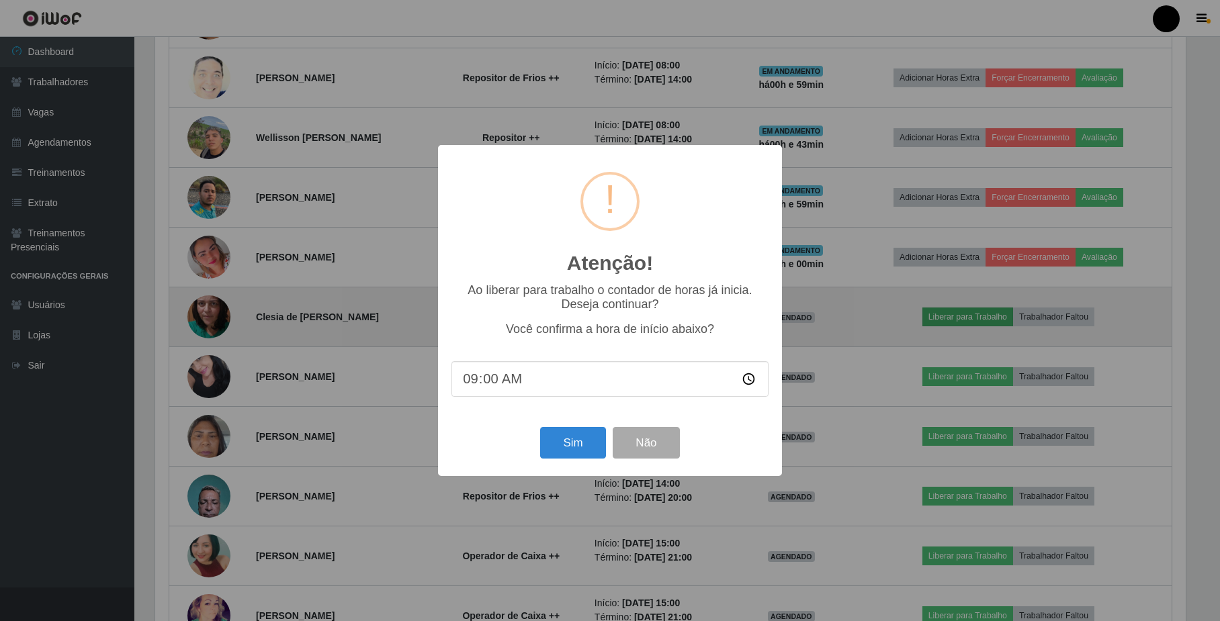
scroll to position [279, 1033]
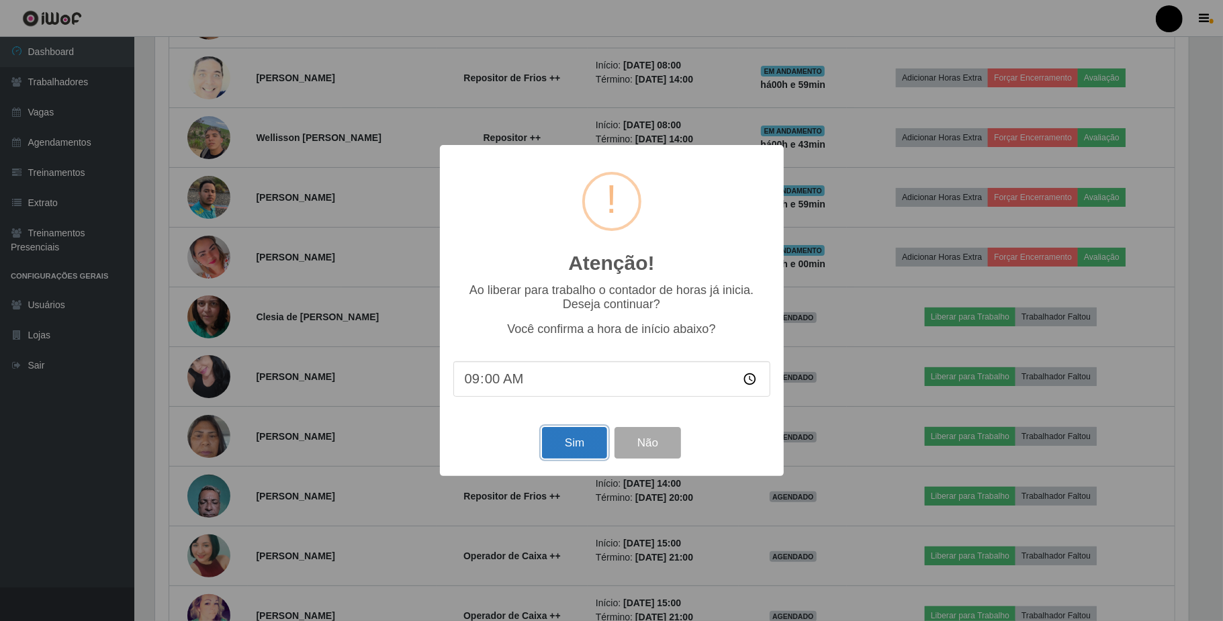
click at [597, 449] on button "Sim" at bounding box center [574, 443] width 65 height 32
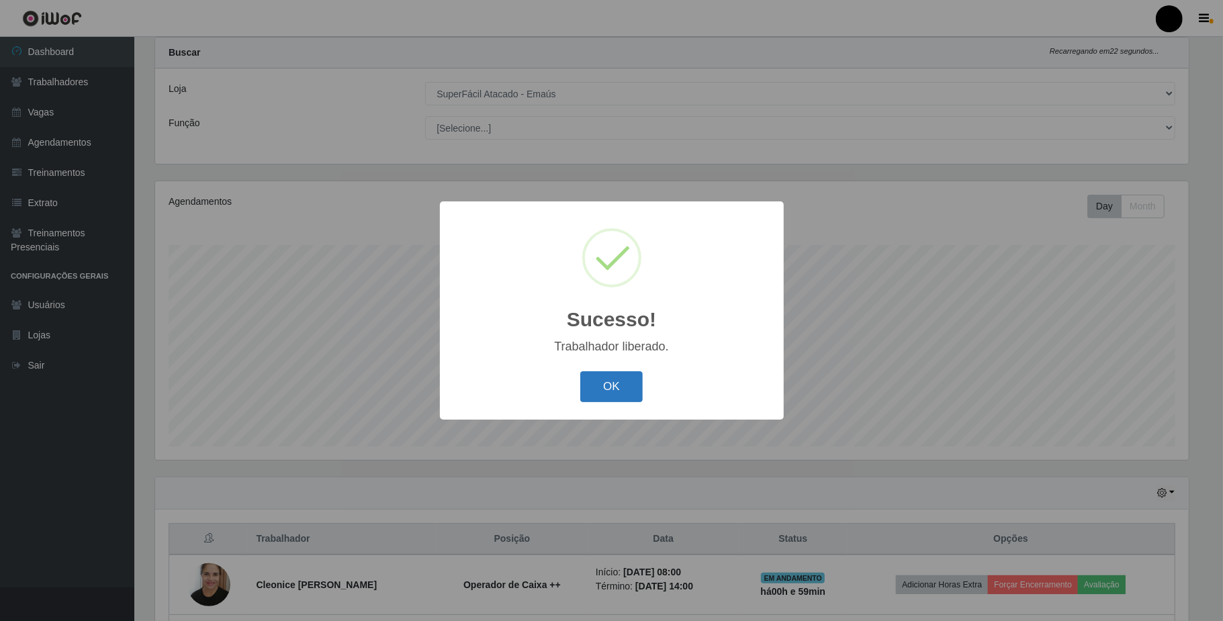
click at [601, 390] on button "OK" at bounding box center [611, 387] width 62 height 32
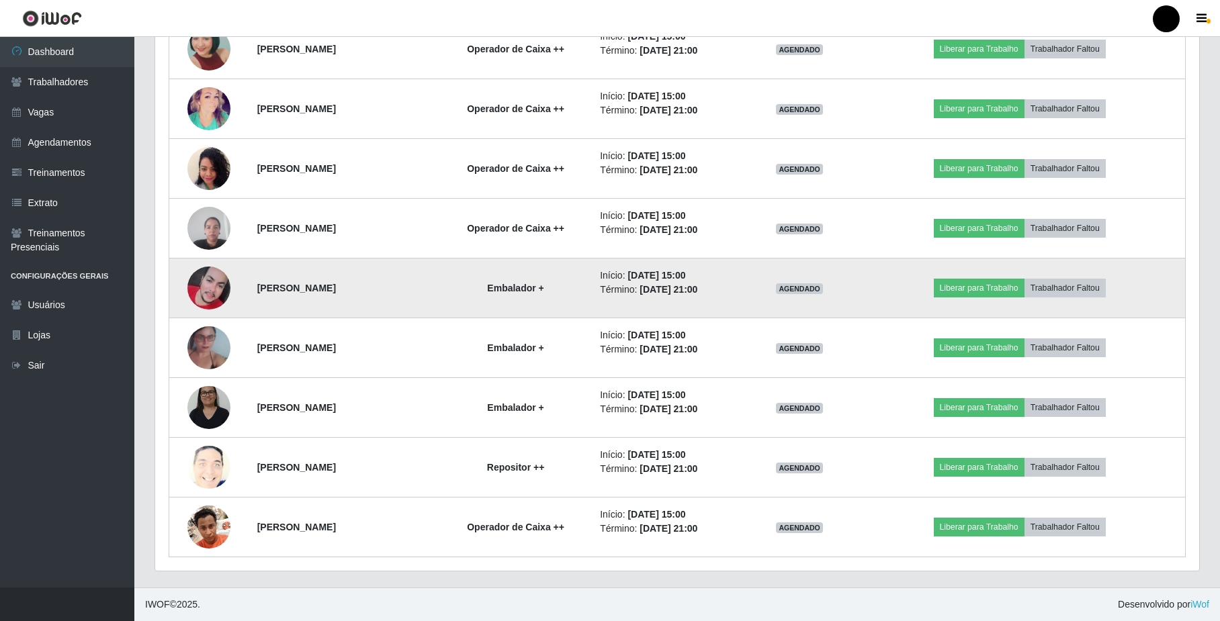
scroll to position [1354, 0]
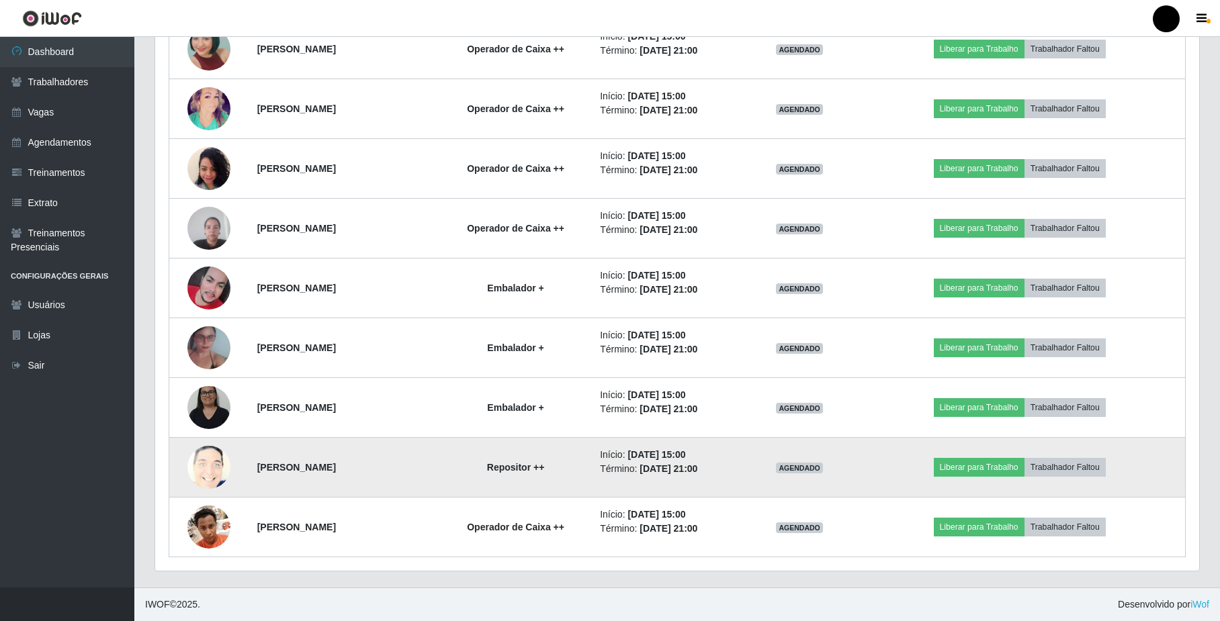
drag, startPoint x: 725, startPoint y: 469, endPoint x: 216, endPoint y: 465, distance: 509.9
click at [216, 465] on tr "[PERSON_NAME] Repositor ++ Início: [DATE] 15:00 Término: [DATE] 21:00 AGENDADO …" at bounding box center [677, 468] width 1016 height 60
click at [659, 460] on li "Início: [DATE] 15:00" at bounding box center [668, 455] width 137 height 14
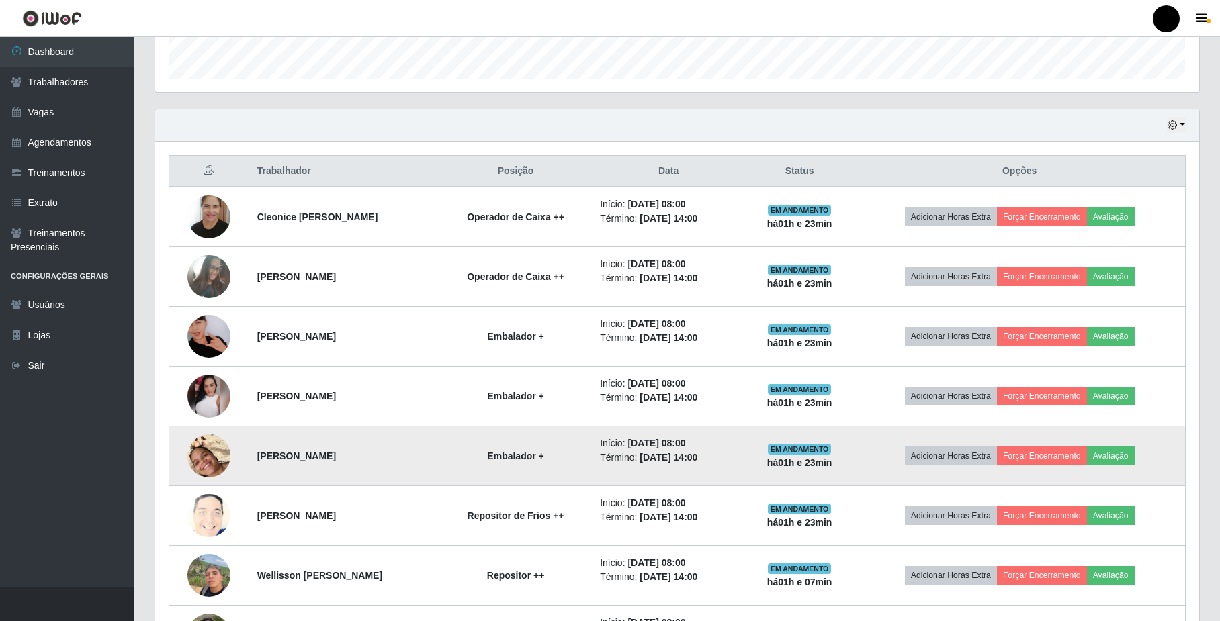
scroll to position [458, 0]
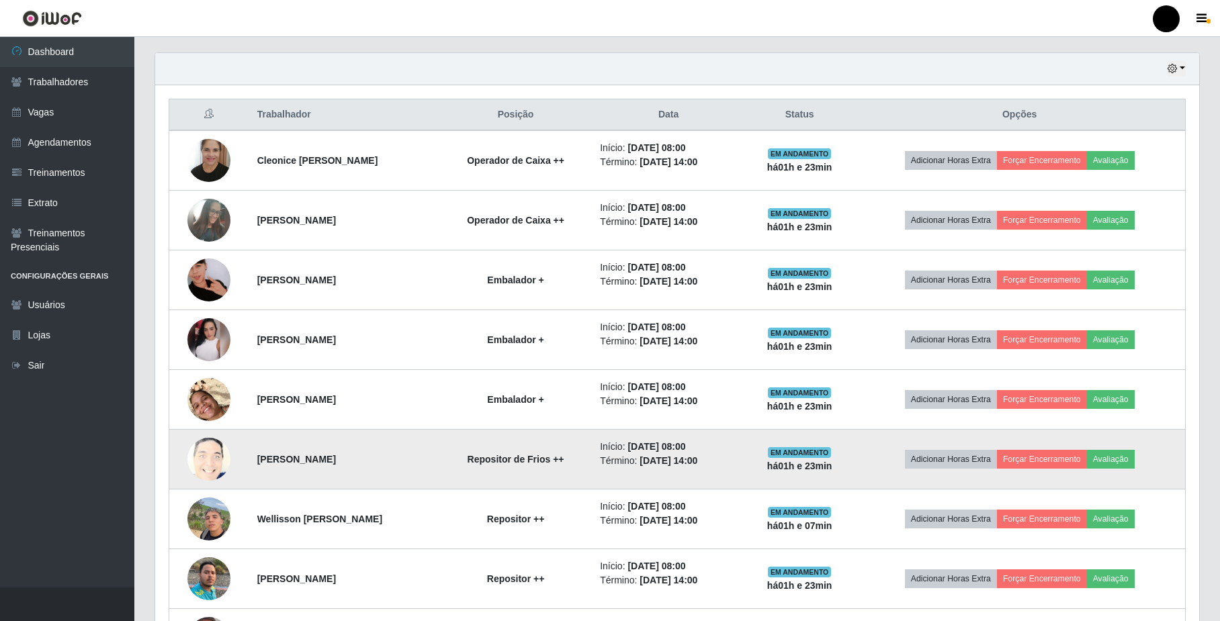
drag, startPoint x: 266, startPoint y: 468, endPoint x: 750, endPoint y: 457, distance: 483.8
click at [750, 457] on tr "[PERSON_NAME] Repositor de Frios ++ Início: [DATE] 08:00 Término: [DATE] 14:00 …" at bounding box center [677, 460] width 1016 height 60
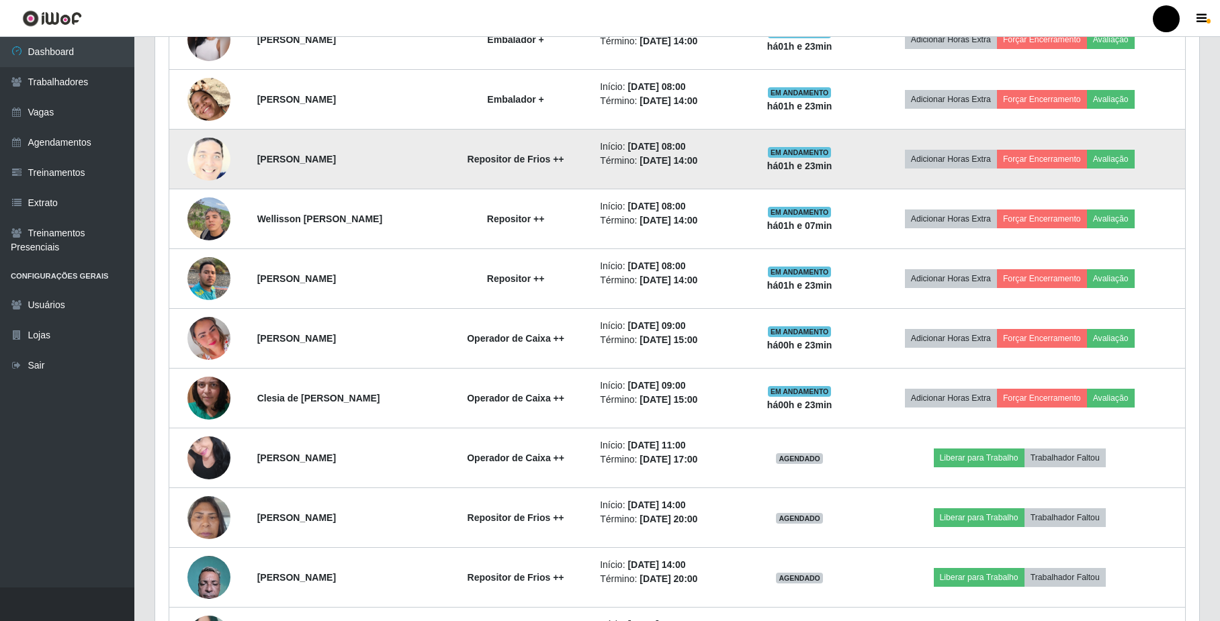
scroll to position [727, 0]
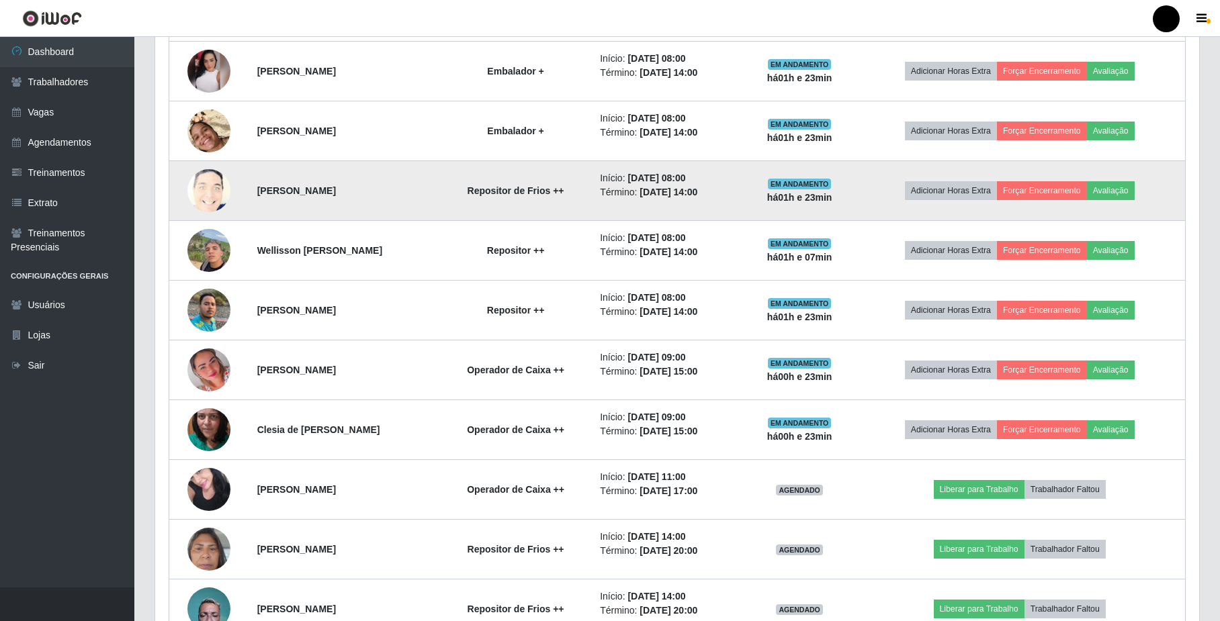
click at [680, 195] on time "[DATE] 14:00" at bounding box center [669, 192] width 58 height 11
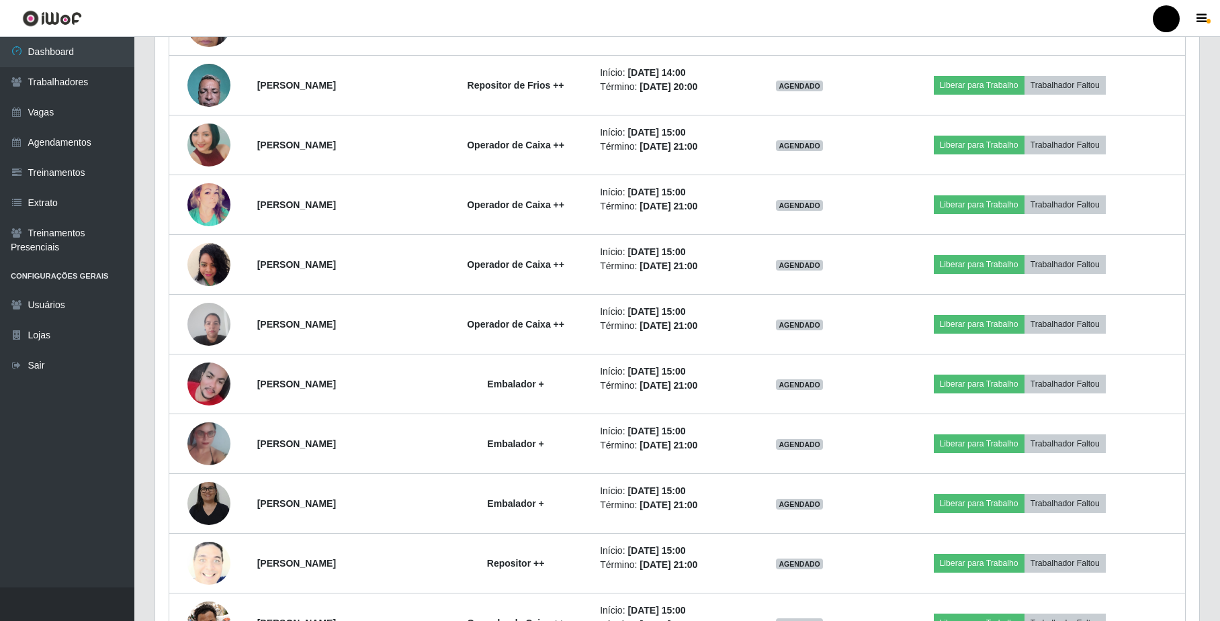
scroll to position [1264, 0]
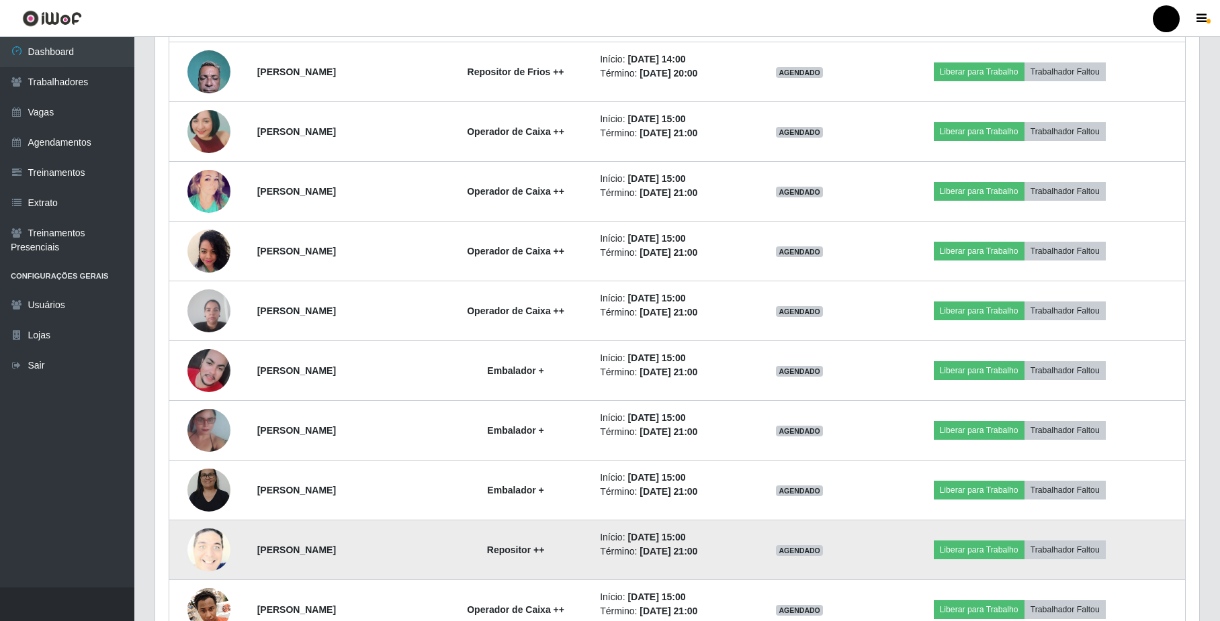
click at [675, 557] on time "[DATE] 21:00" at bounding box center [669, 551] width 58 height 11
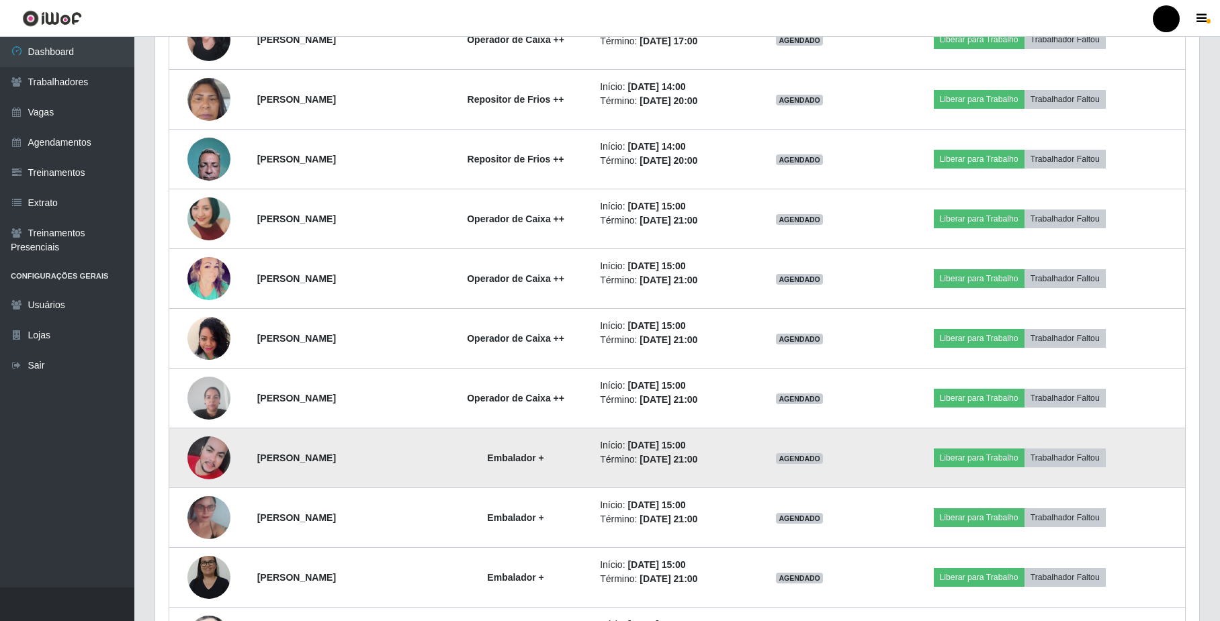
scroll to position [1175, 0]
